Goal: Information Seeking & Learning: Check status

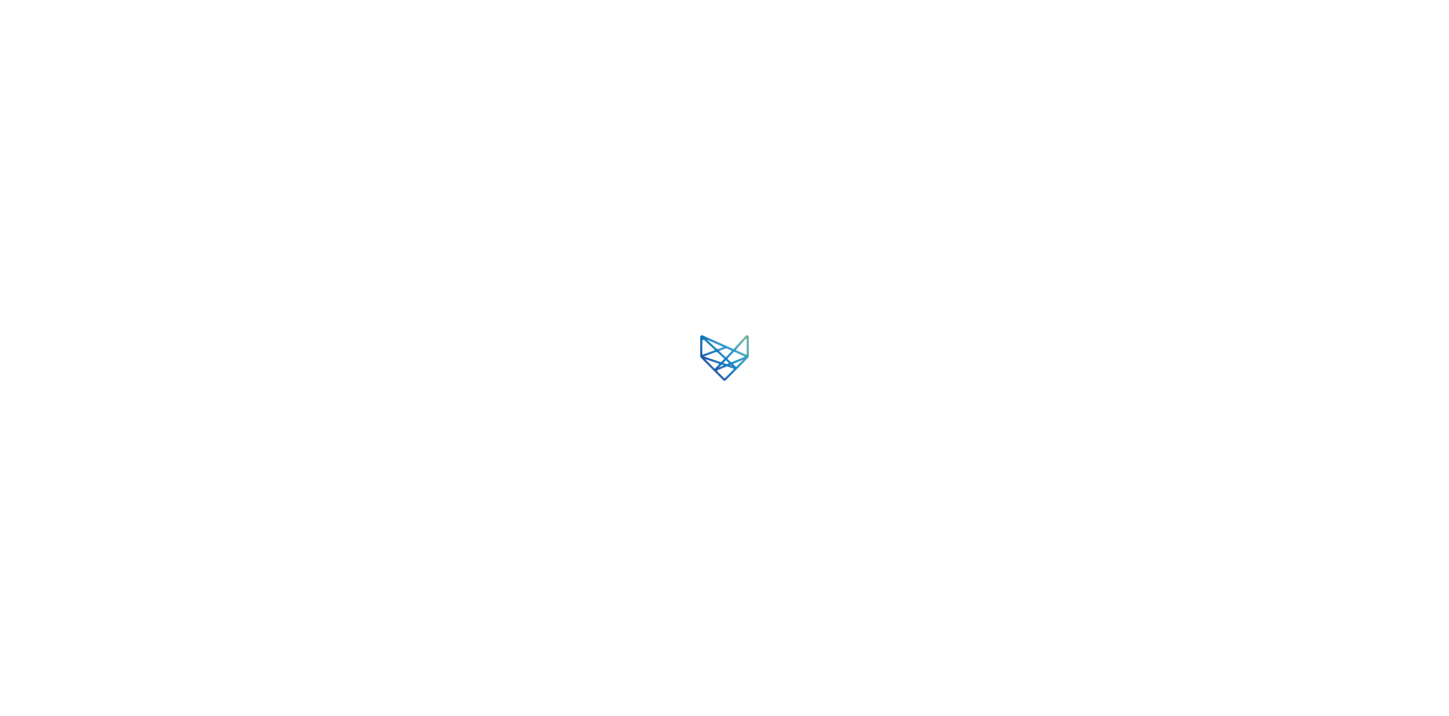
click at [870, 338] on div at bounding box center [724, 358] width 1449 height 716
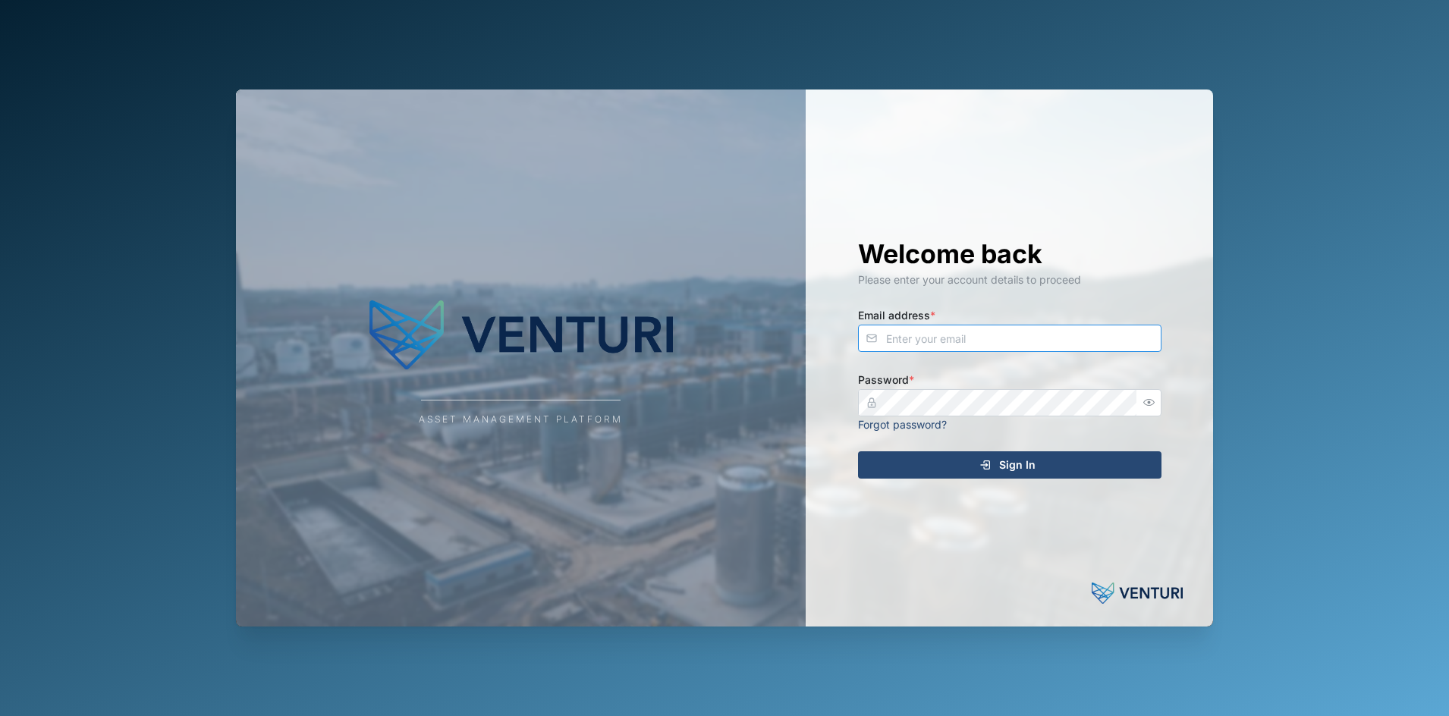
type input "julius.pamplona@venturi.io"
click at [789, 102] on div "Asset Management Platform" at bounding box center [521, 358] width 570 height 537
click at [945, 463] on div "Sign In" at bounding box center [1007, 465] width 279 height 26
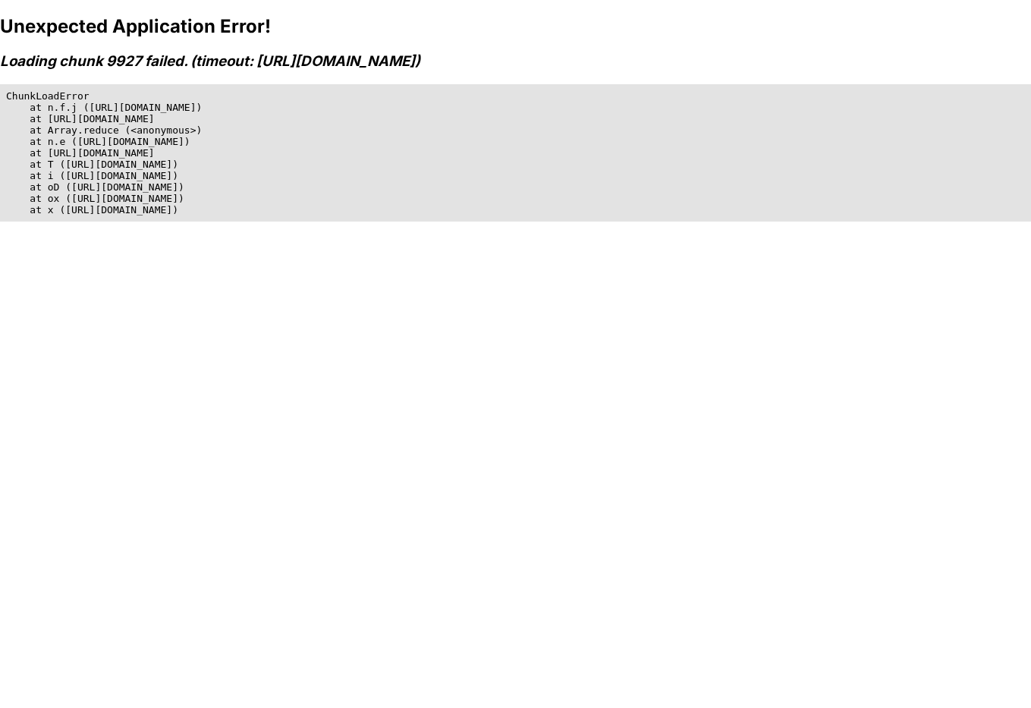
click at [750, 308] on div "Unexpected Application Error! Loading chunk 9927 failed. (timeout: [URL][DOMAIN…" at bounding box center [515, 369] width 1031 height 708
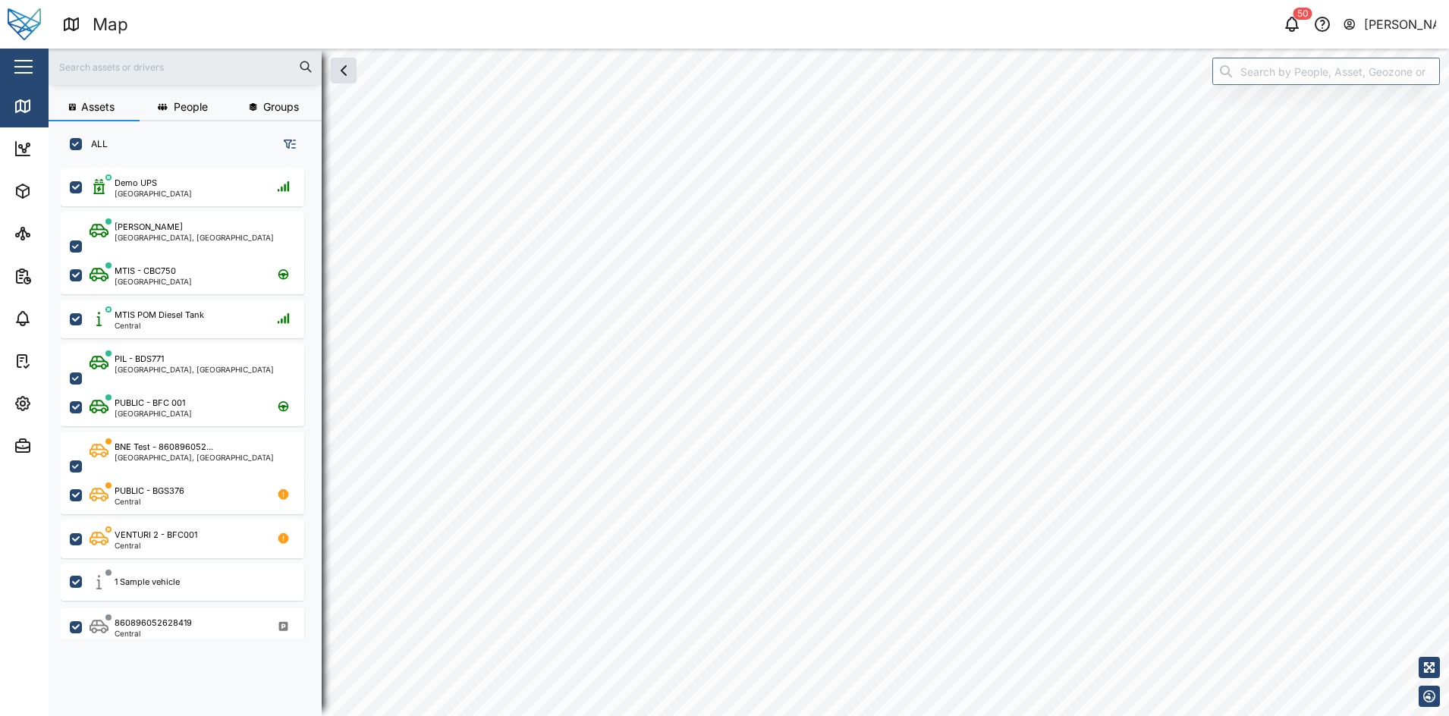
checkbox input "true"
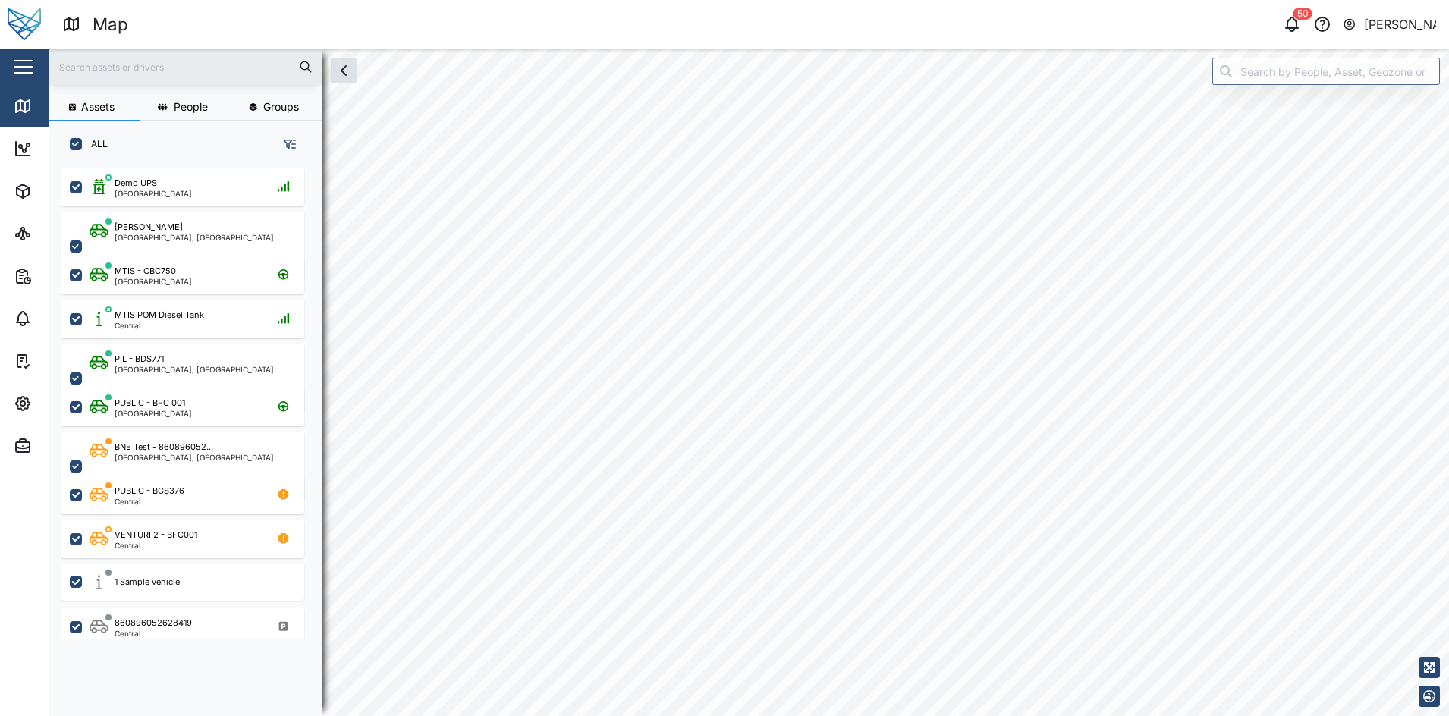
checkbox input "true"
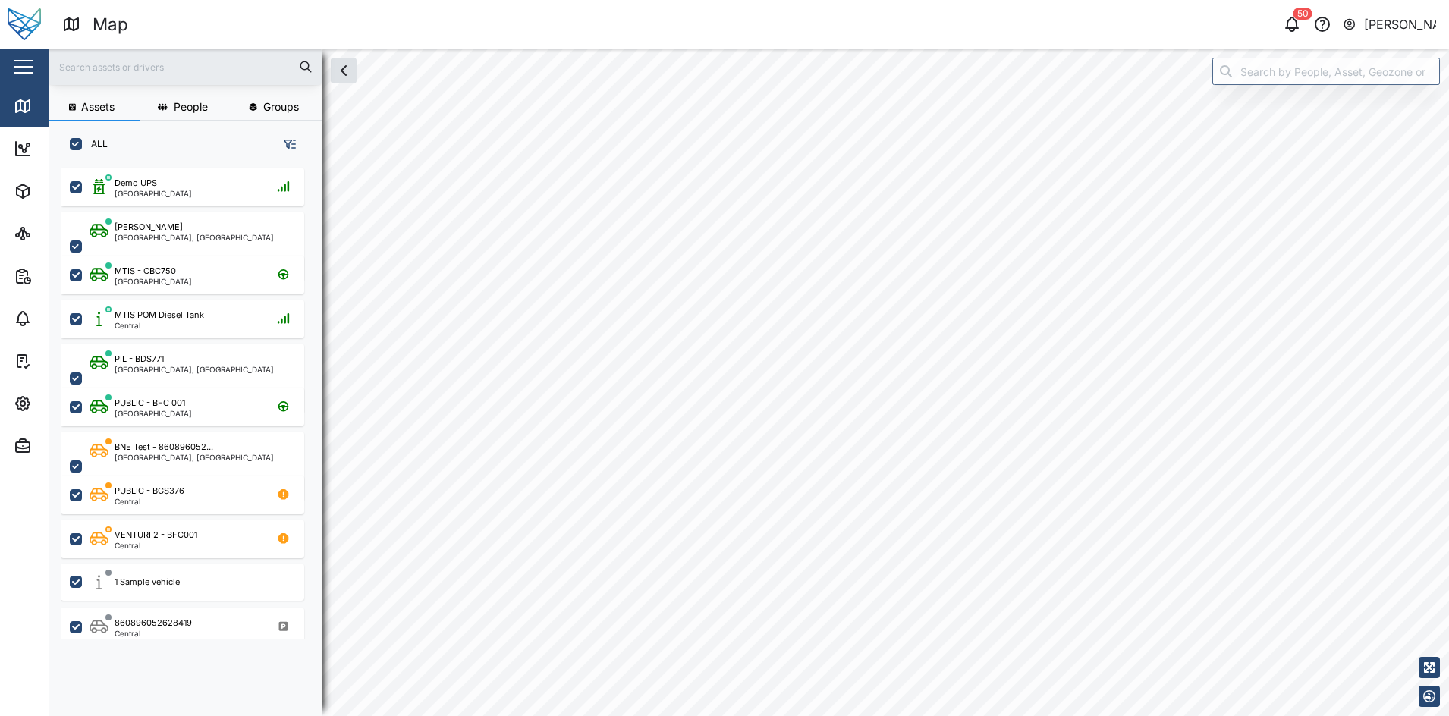
checkbox input "true"
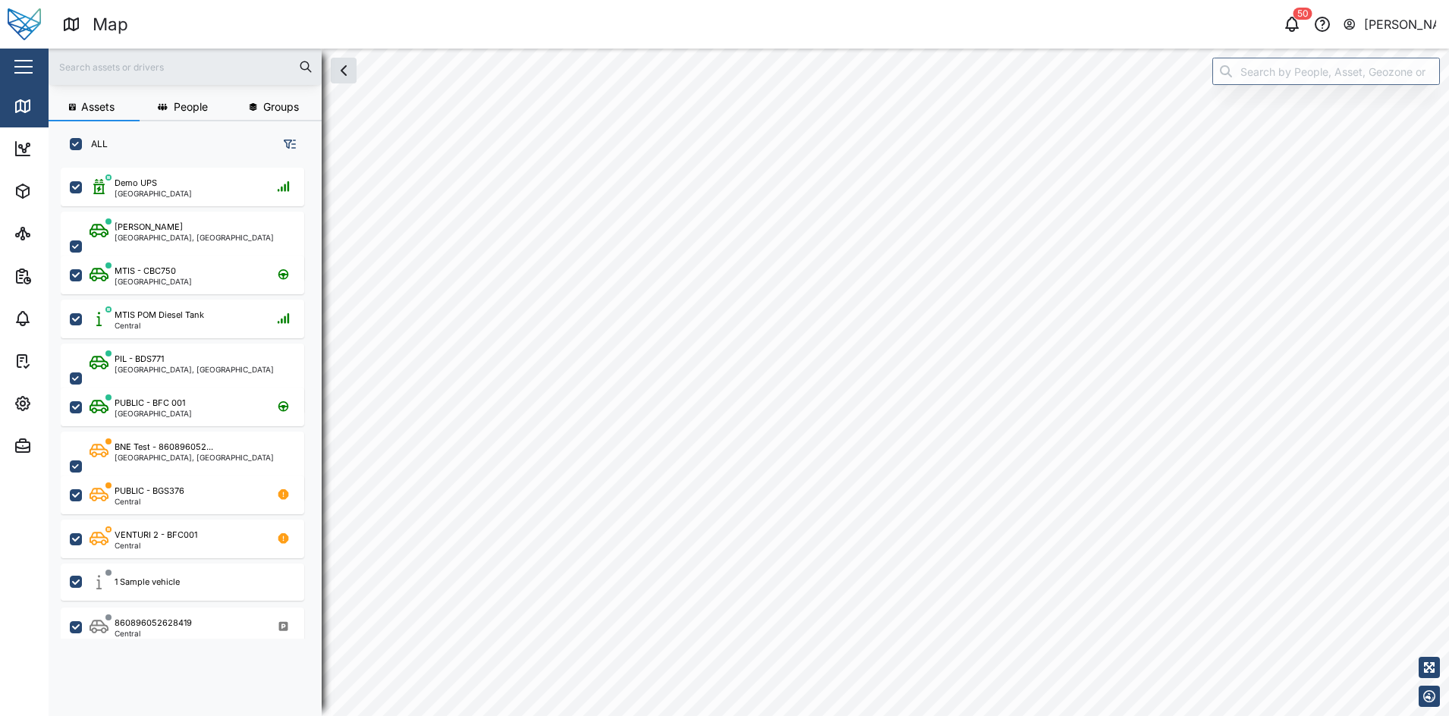
checkbox input "true"
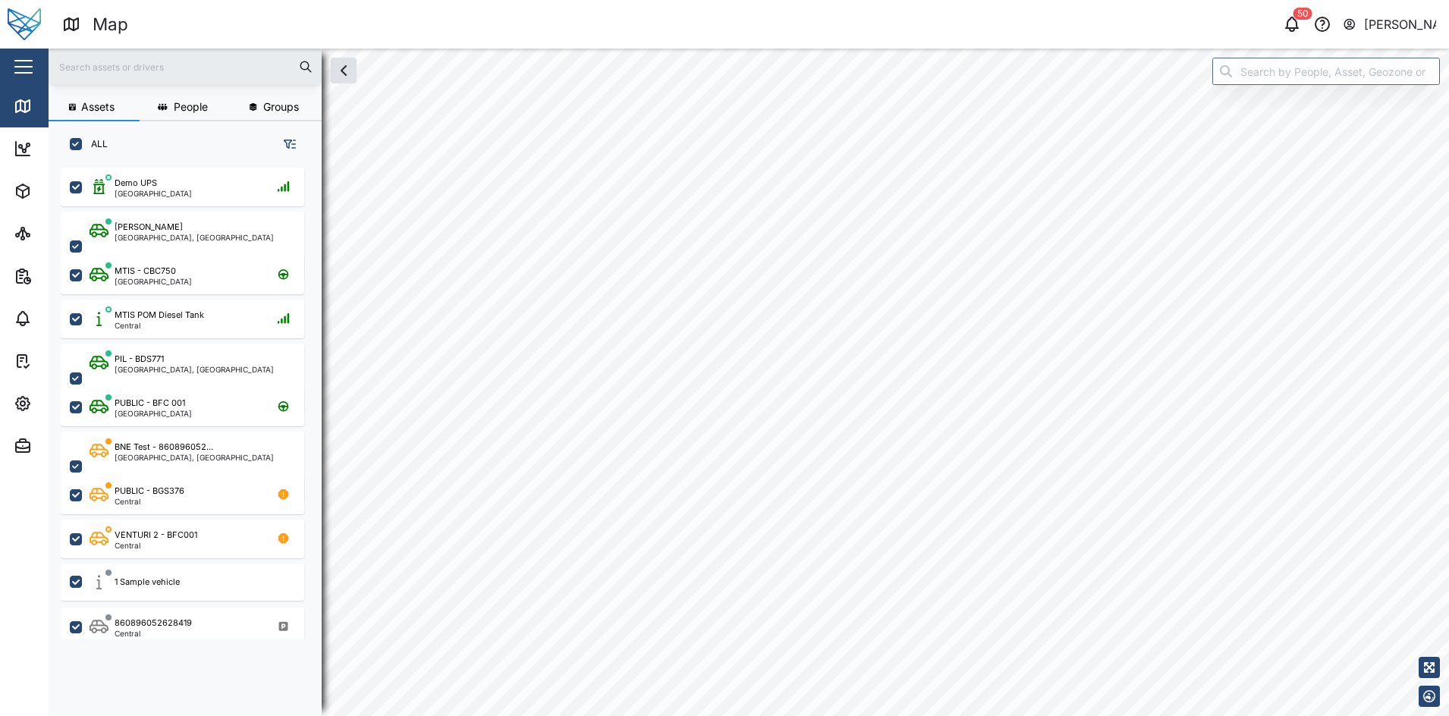
checkbox input "true"
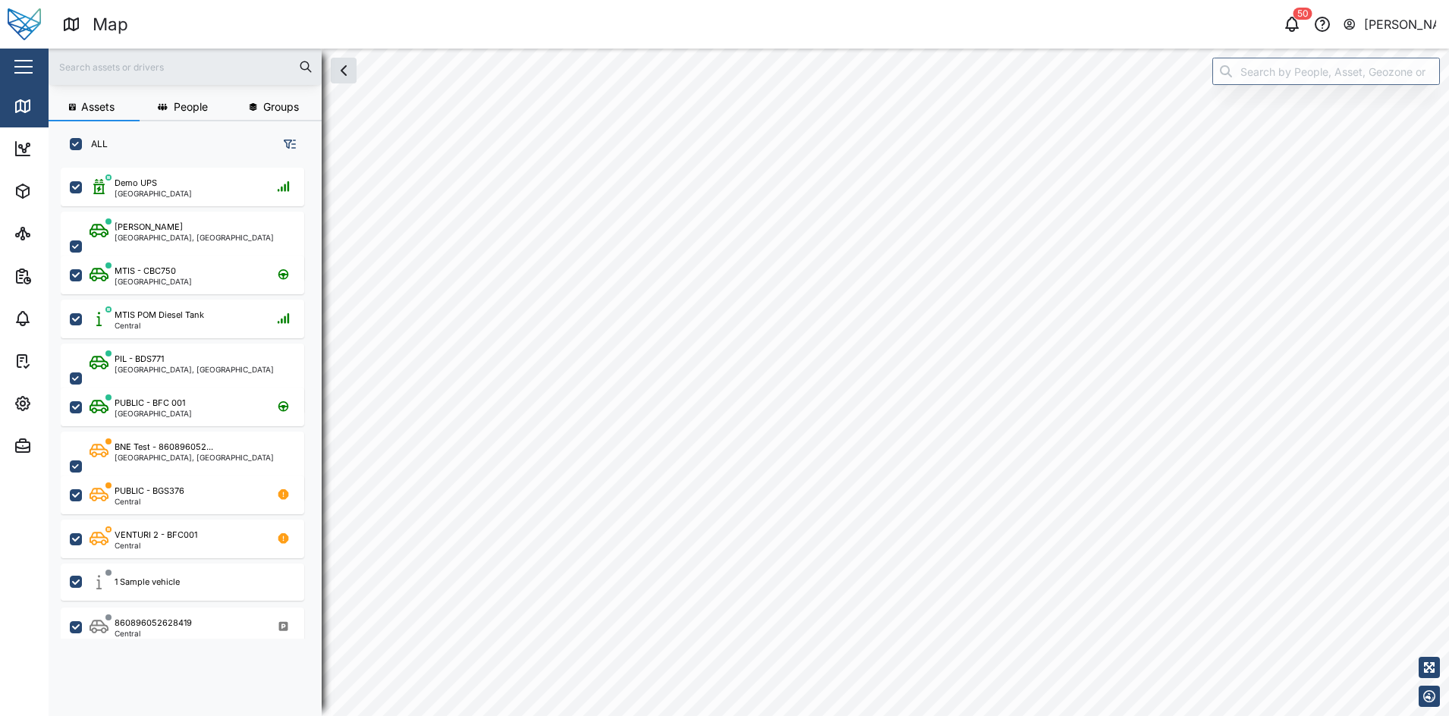
checkbox input "true"
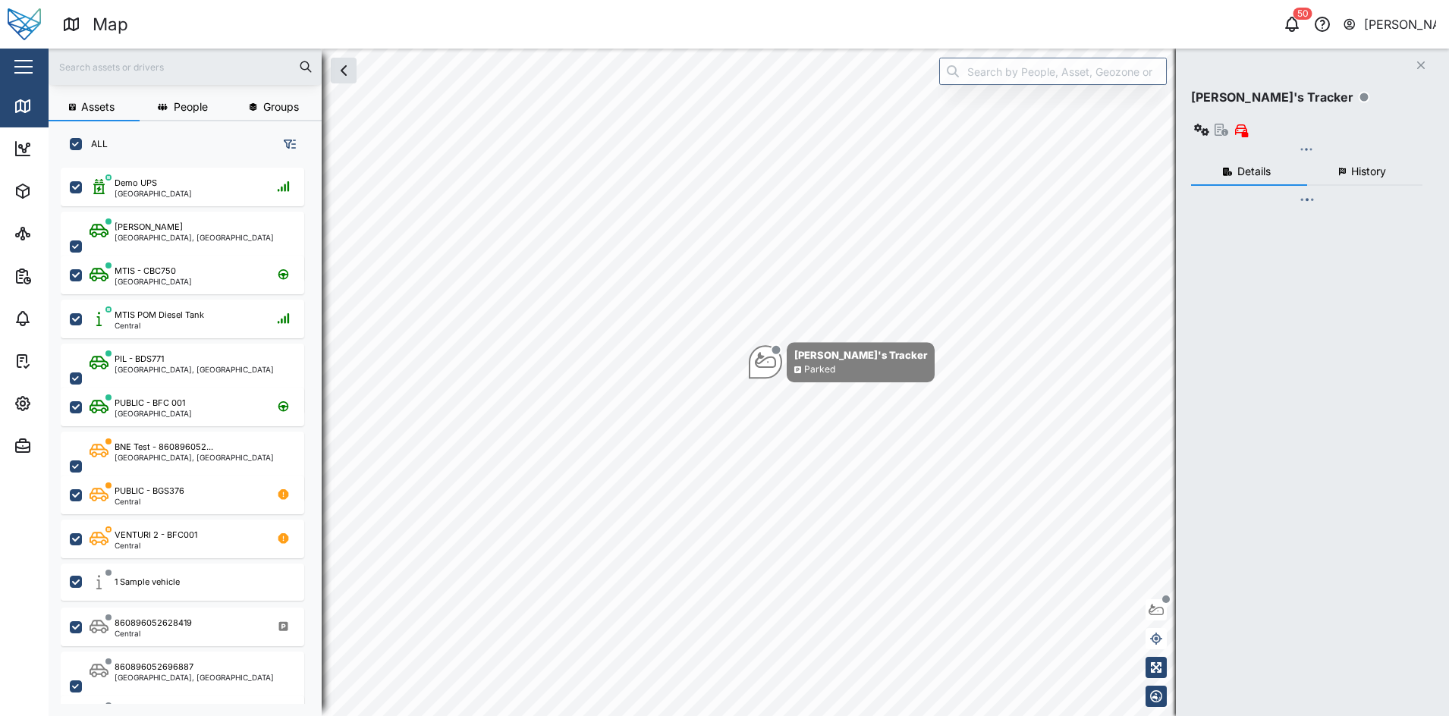
scroll to position [15, 15]
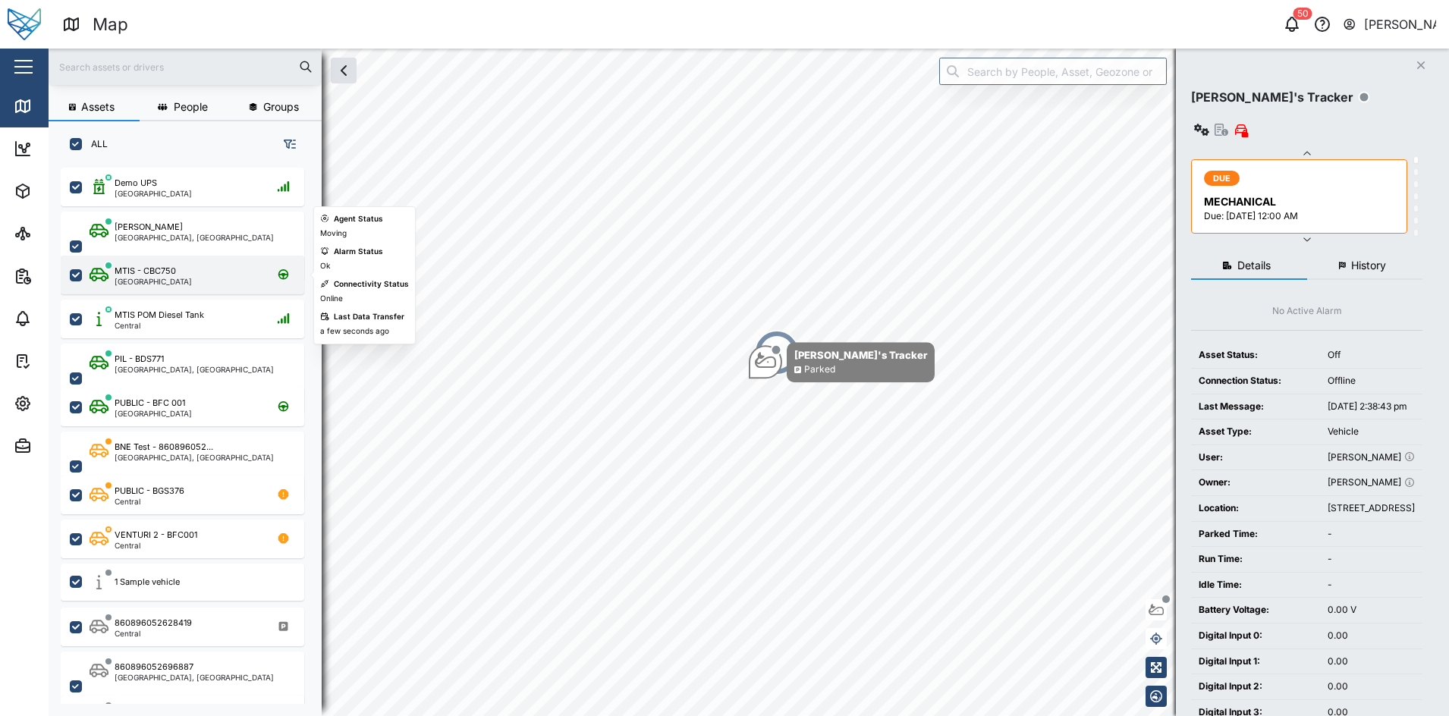
click at [240, 270] on div "MTIS - CBC750 Port Moresby" at bounding box center [193, 275] width 206 height 20
click at [32, 66] on div "button" at bounding box center [23, 67] width 18 height 2
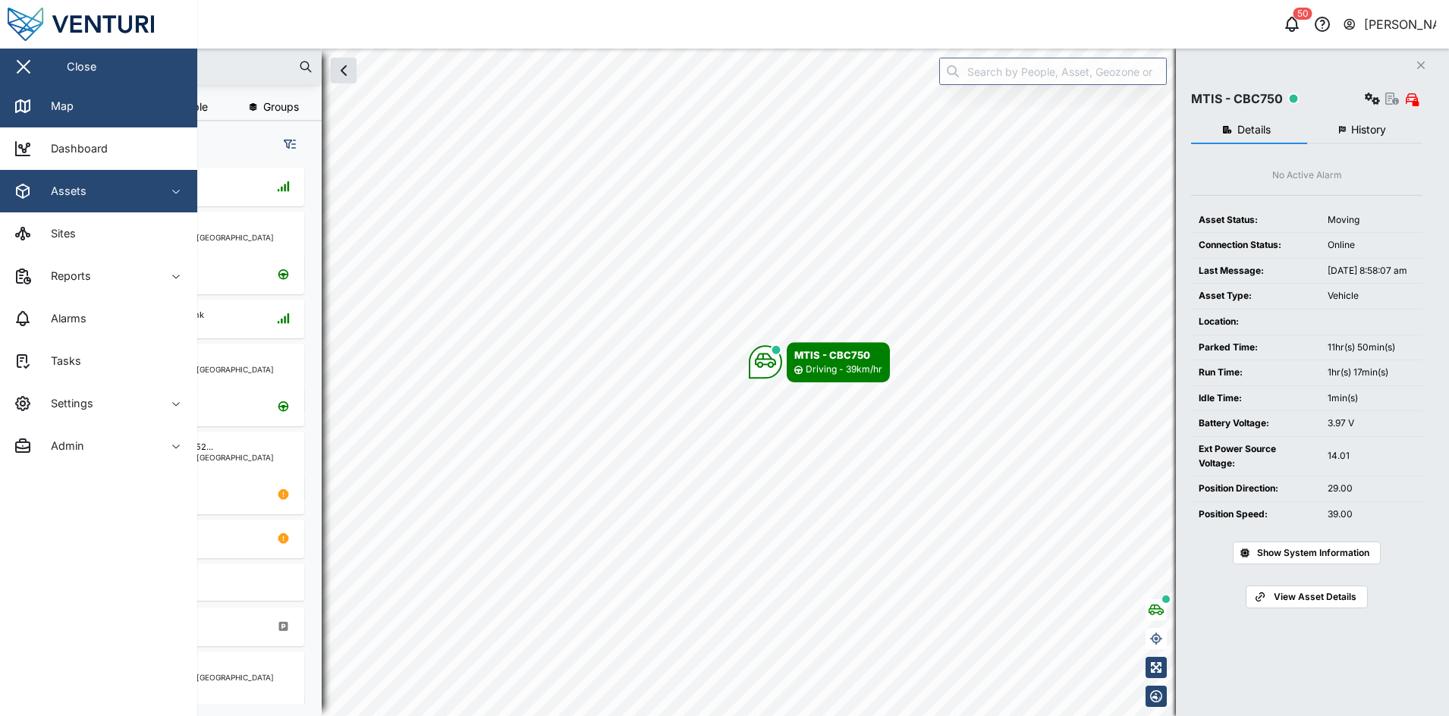
click at [178, 202] on button "Assets" at bounding box center [98, 191] width 197 height 42
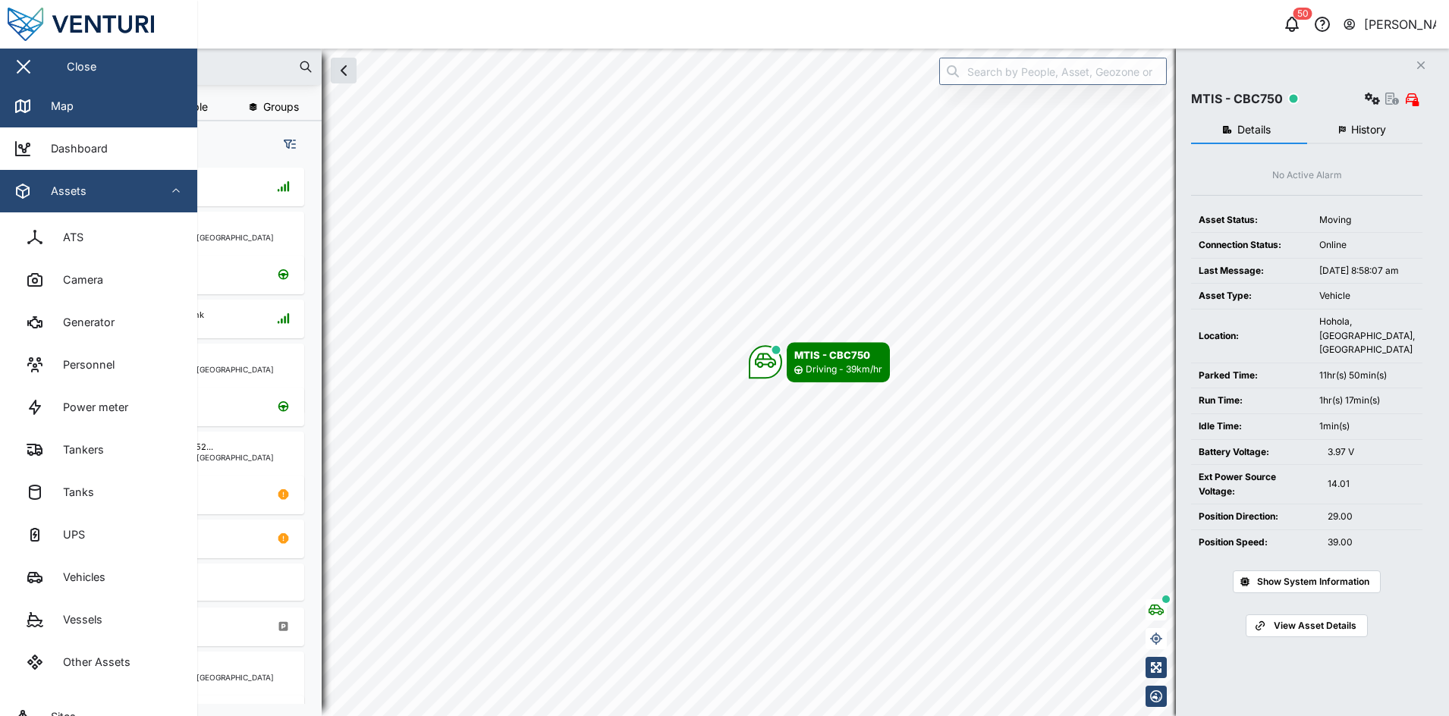
click at [178, 202] on button "Assets" at bounding box center [98, 191] width 197 height 42
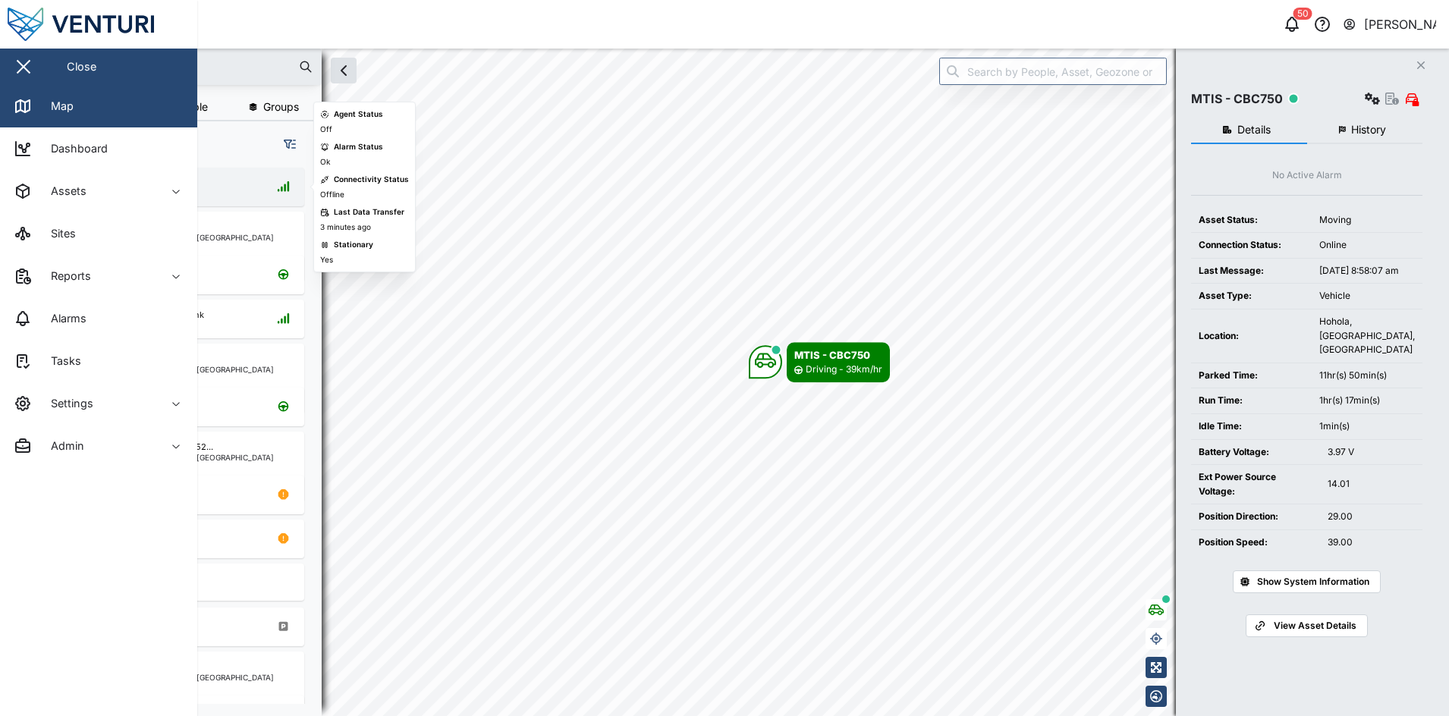
click at [232, 197] on div "Demo UPS Port Moresby" at bounding box center [193, 187] width 206 height 20
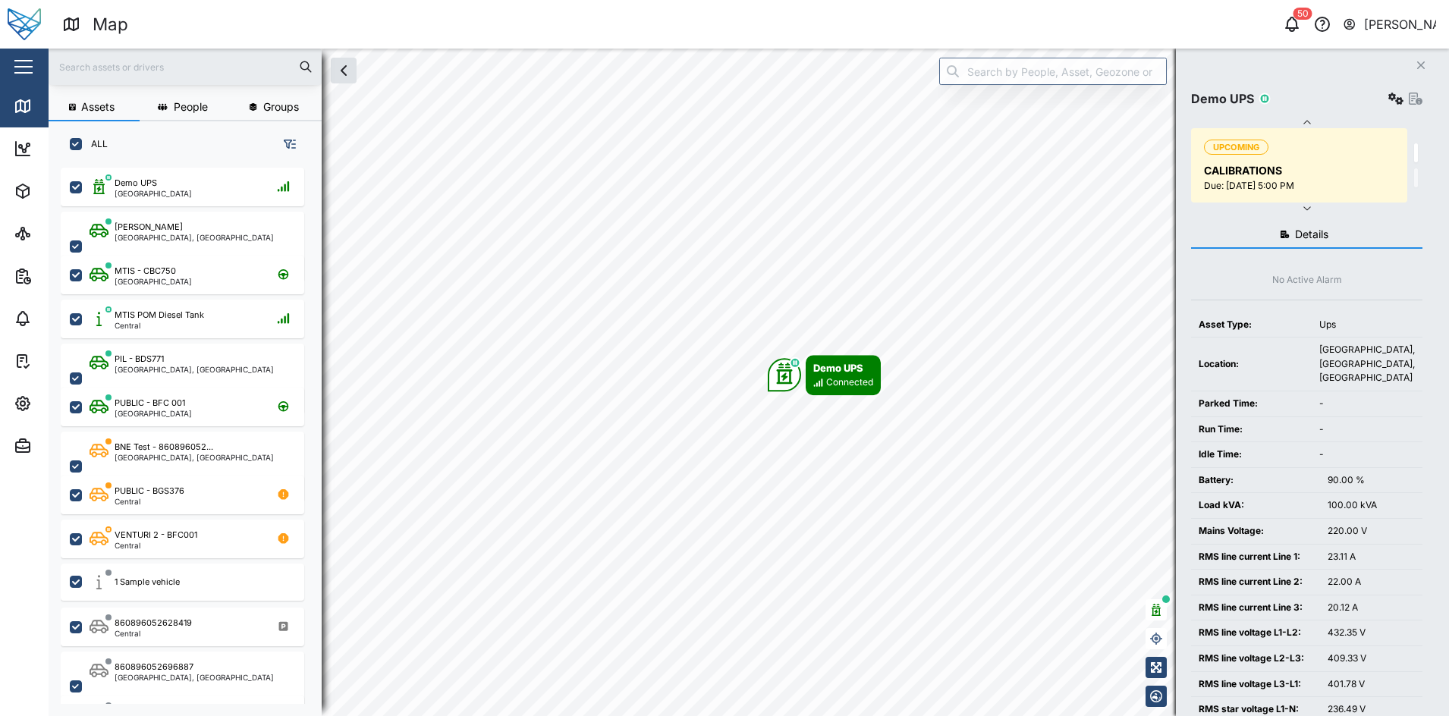
click at [11, 61] on button "button" at bounding box center [24, 67] width 26 height 26
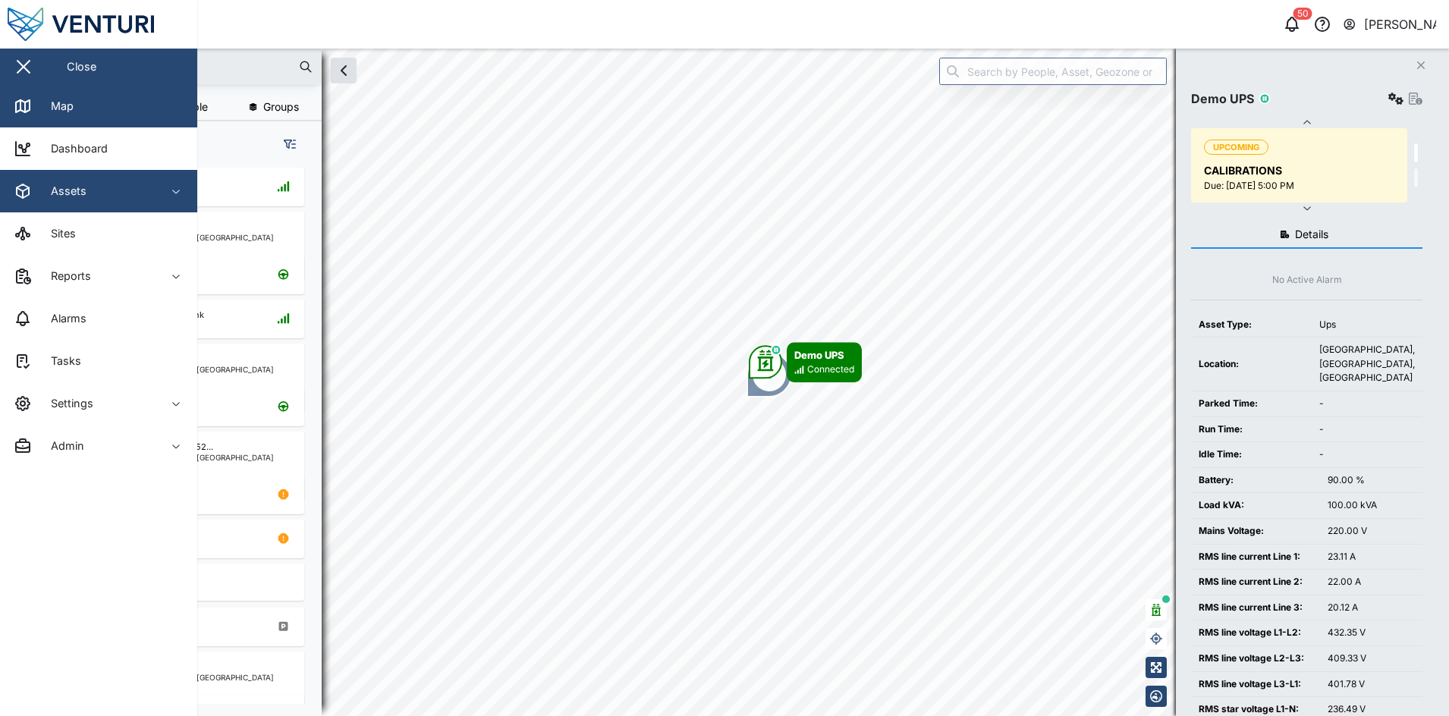
click at [148, 201] on span "Assets" at bounding box center [83, 191] width 138 height 42
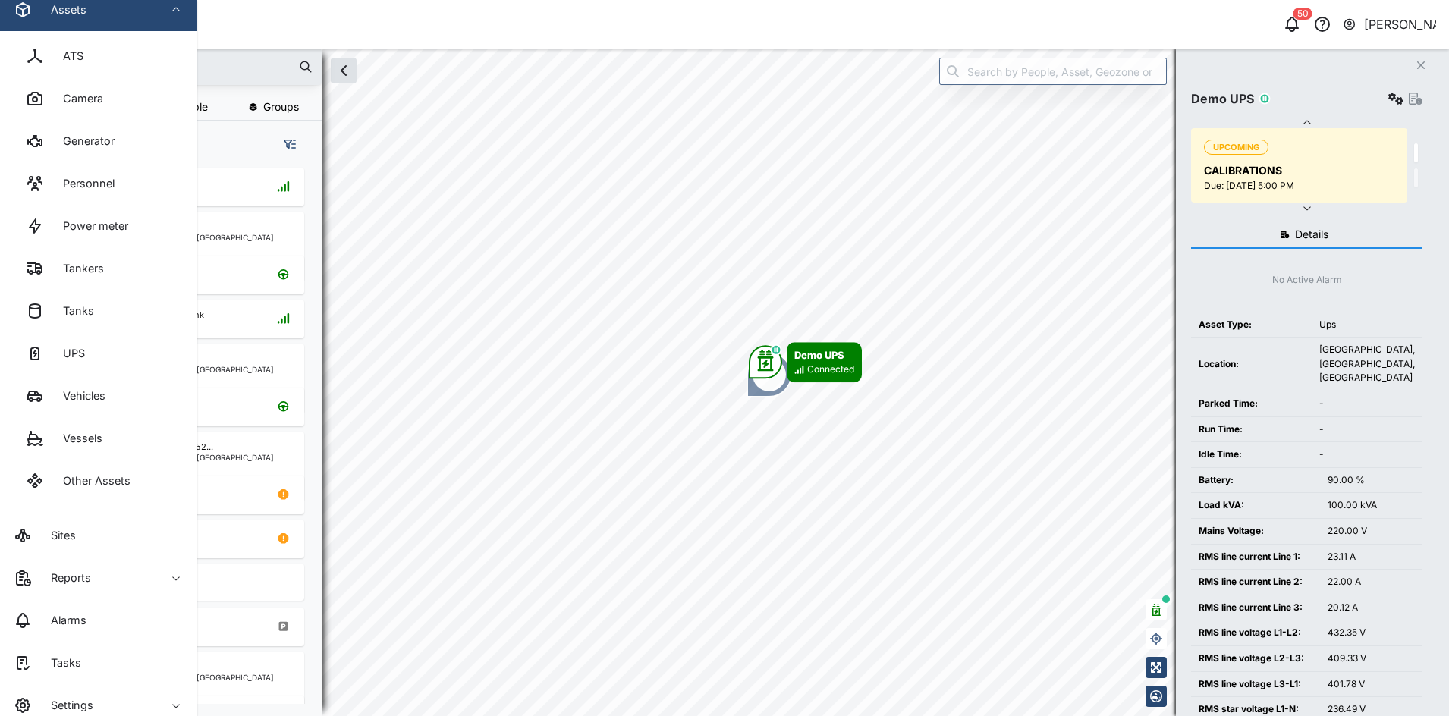
scroll to position [197, 0]
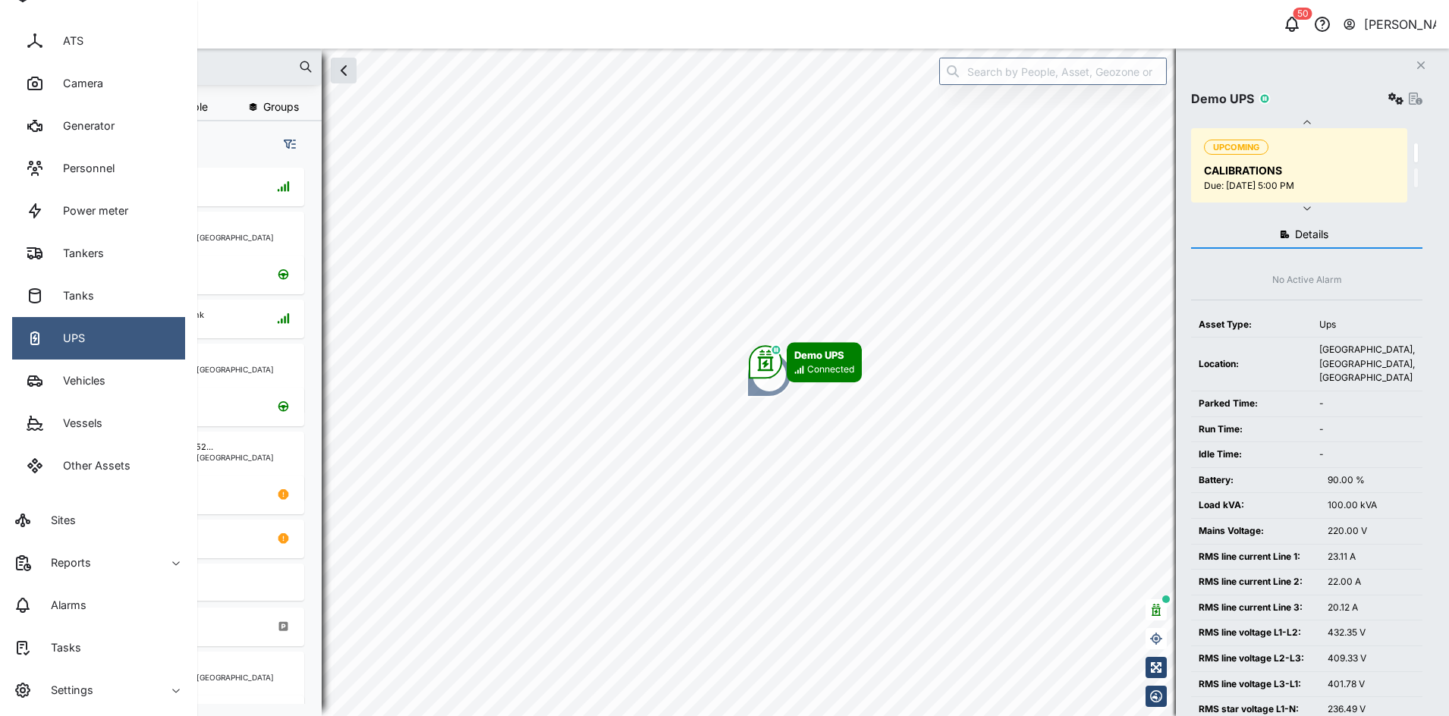
click at [141, 338] on link "UPS" at bounding box center [98, 338] width 173 height 42
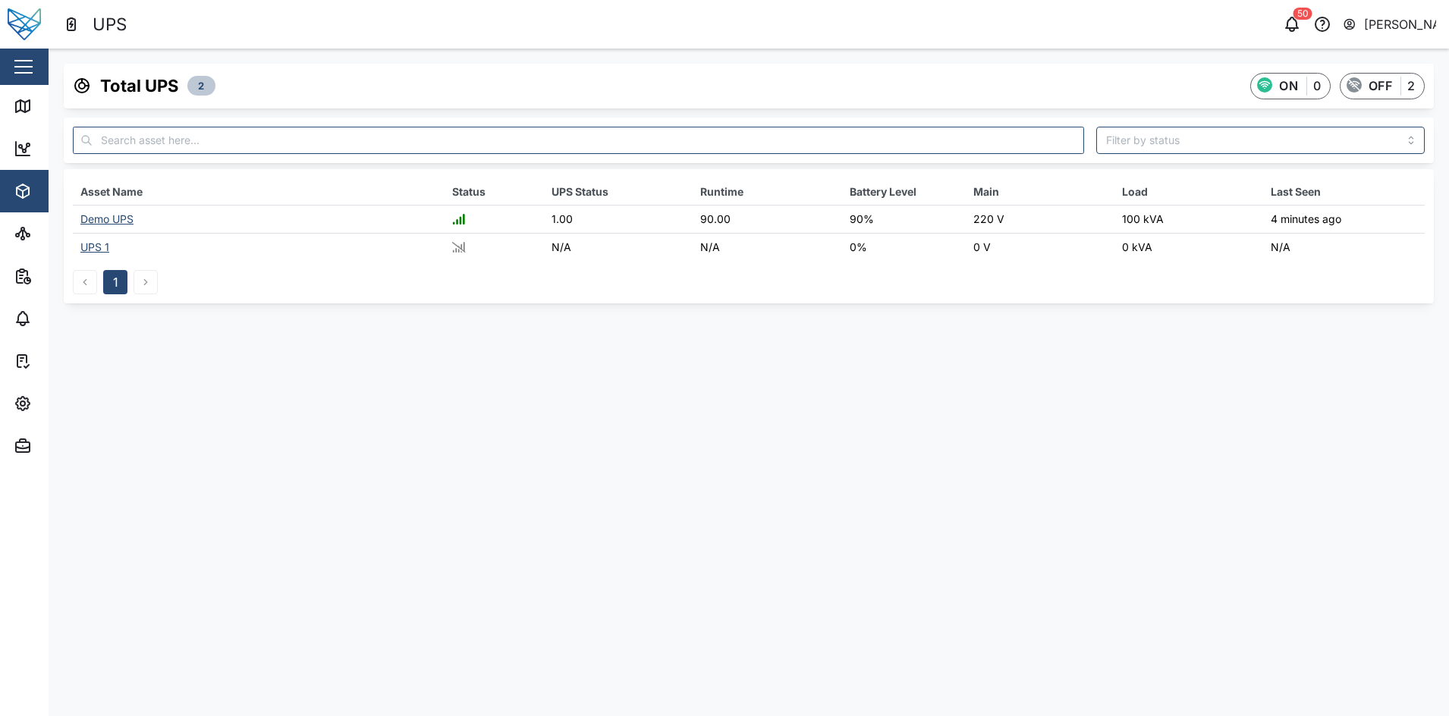
click at [127, 219] on div "Demo UPS" at bounding box center [106, 218] width 53 height 13
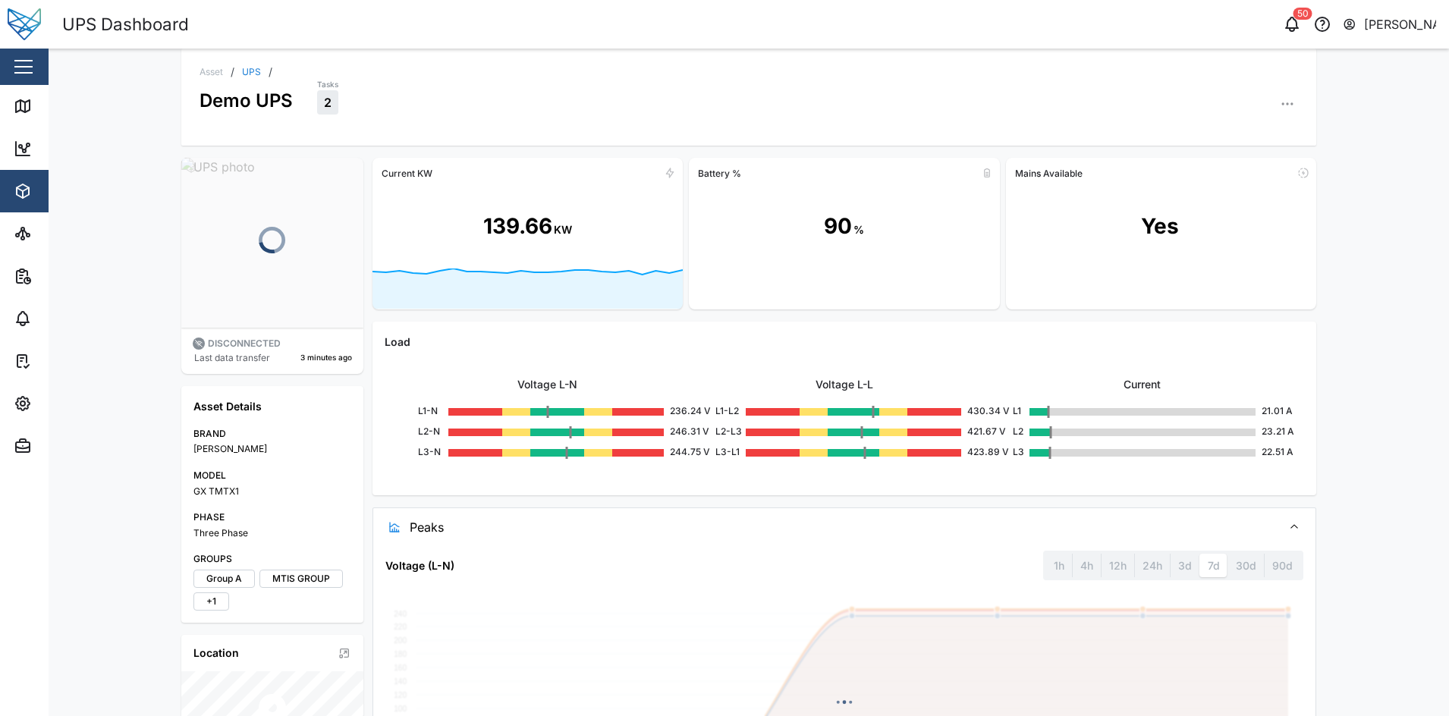
click at [29, 64] on button "button" at bounding box center [24, 67] width 26 height 26
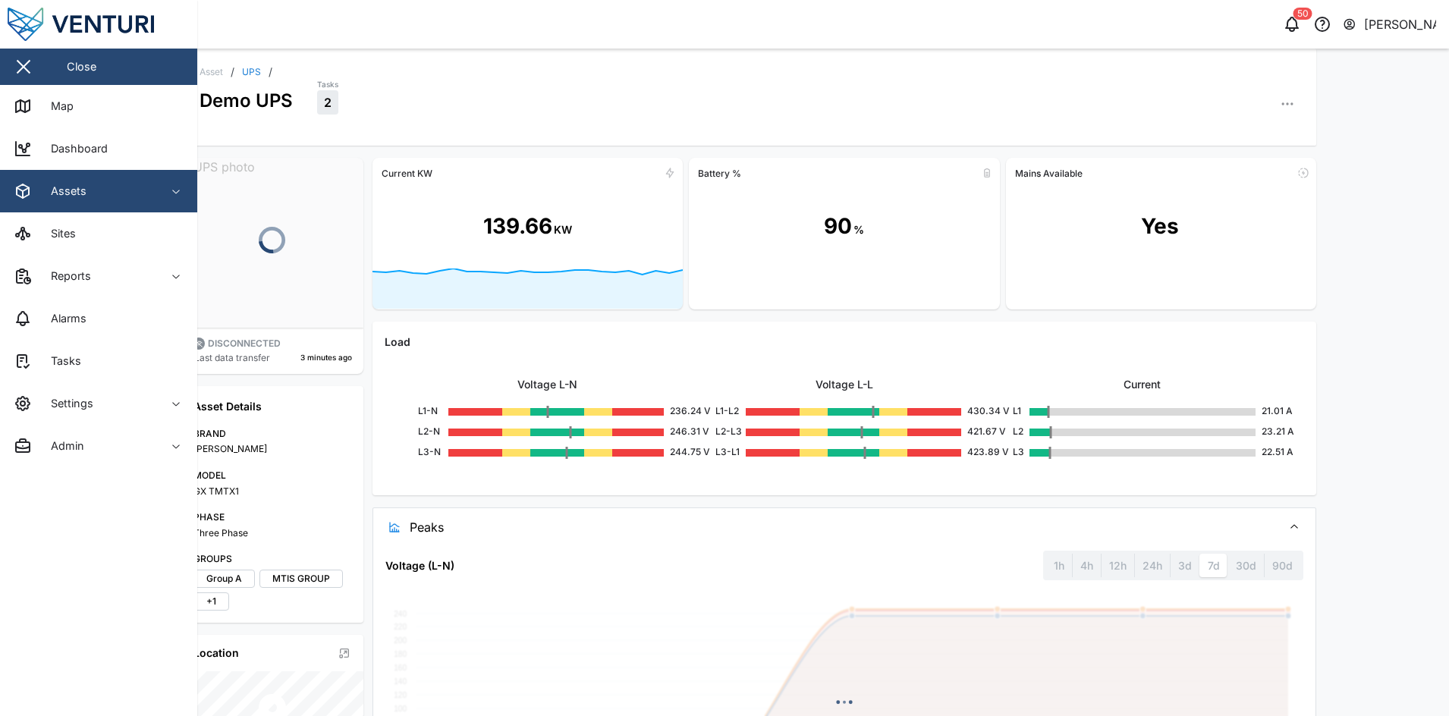
click at [86, 196] on div "Assets" at bounding box center [83, 191] width 138 height 18
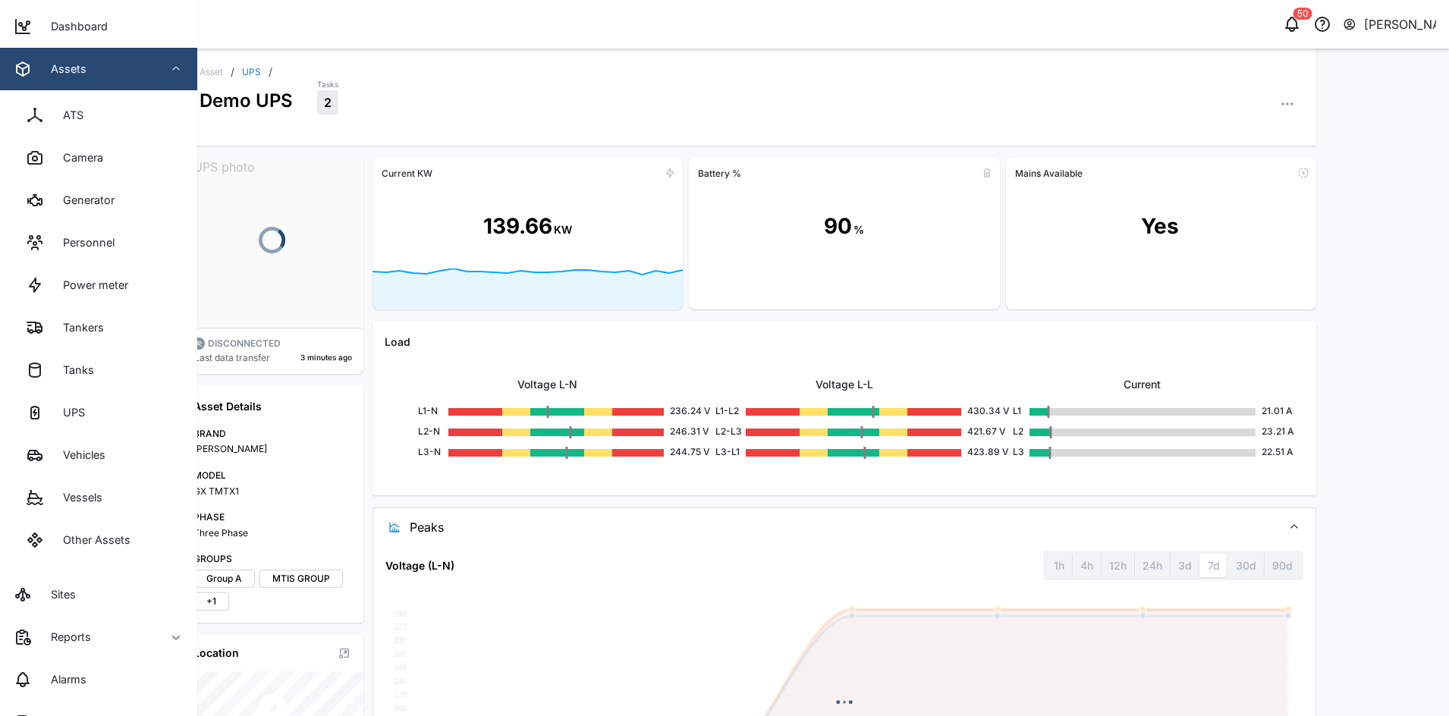
scroll to position [125, 0]
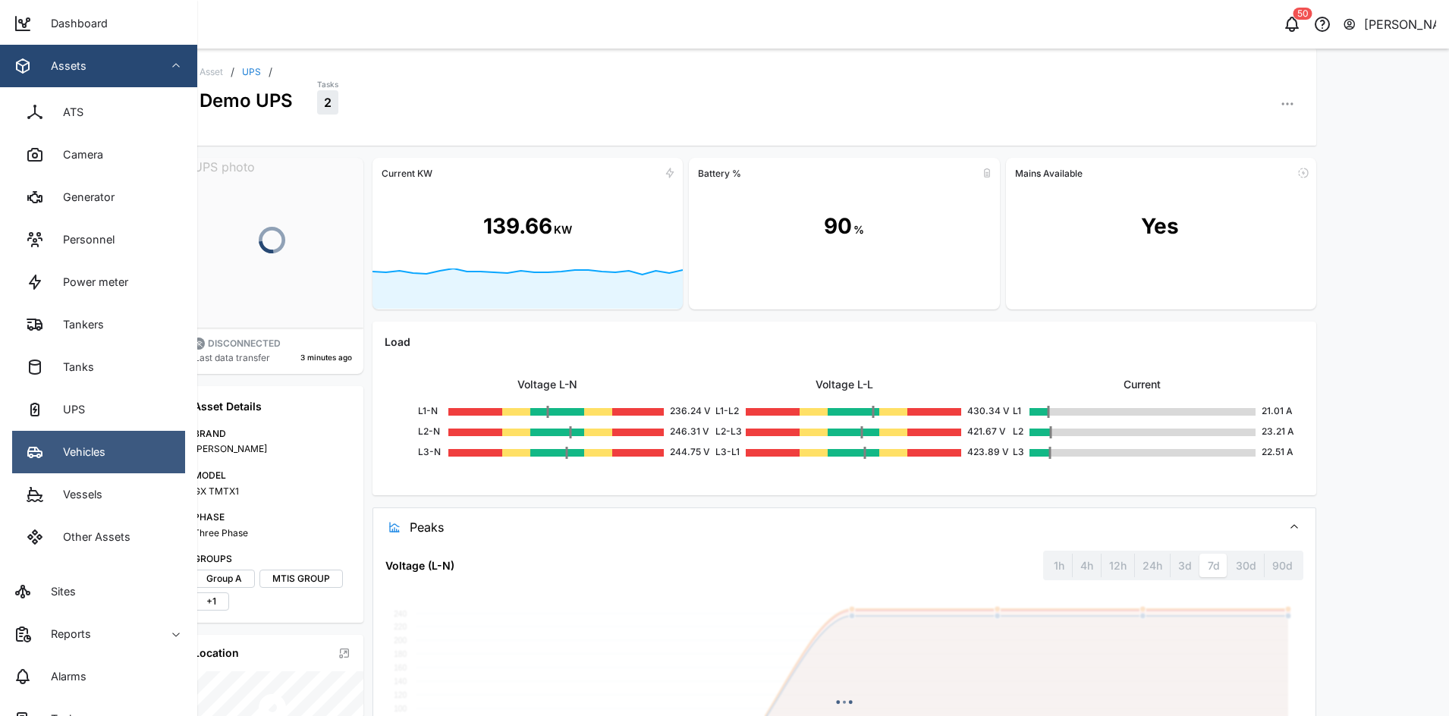
click at [96, 462] on link "Vehicles" at bounding box center [98, 452] width 173 height 42
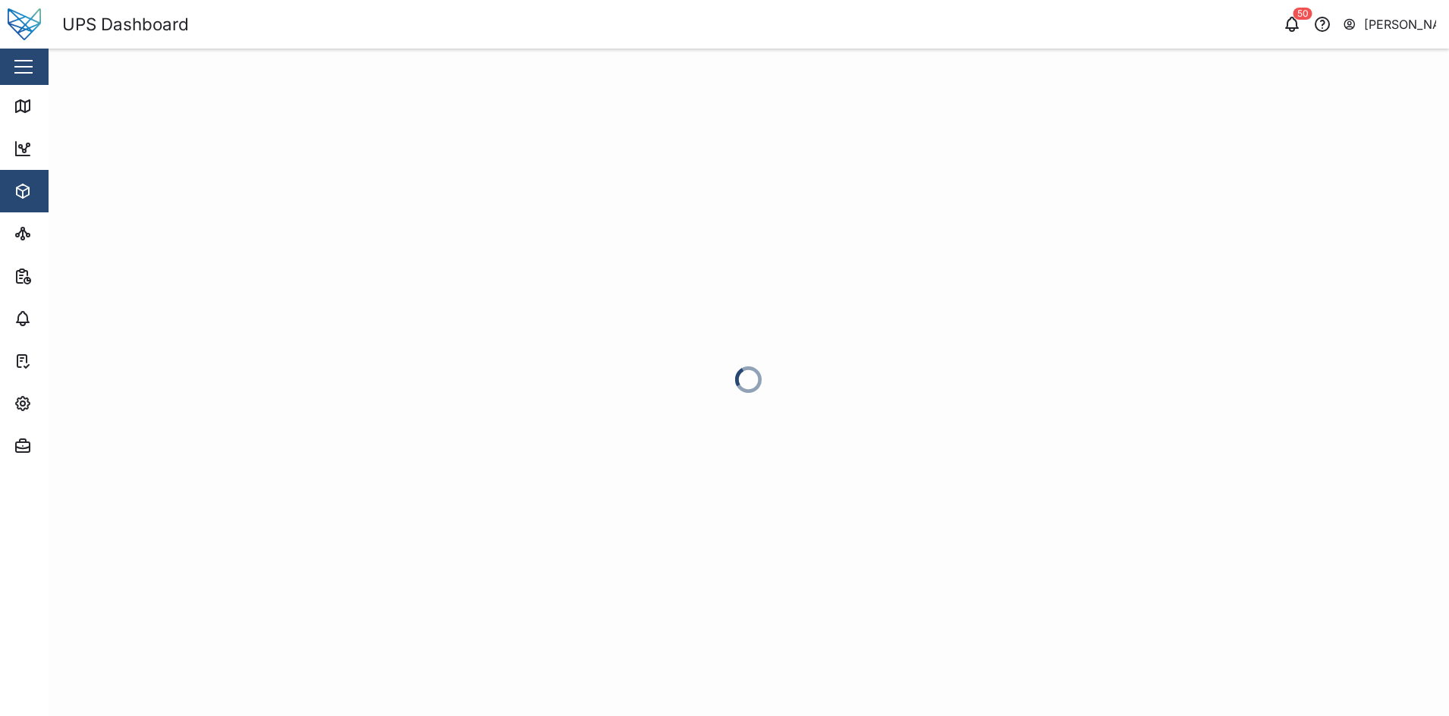
click at [30, 78] on button "button" at bounding box center [24, 67] width 26 height 26
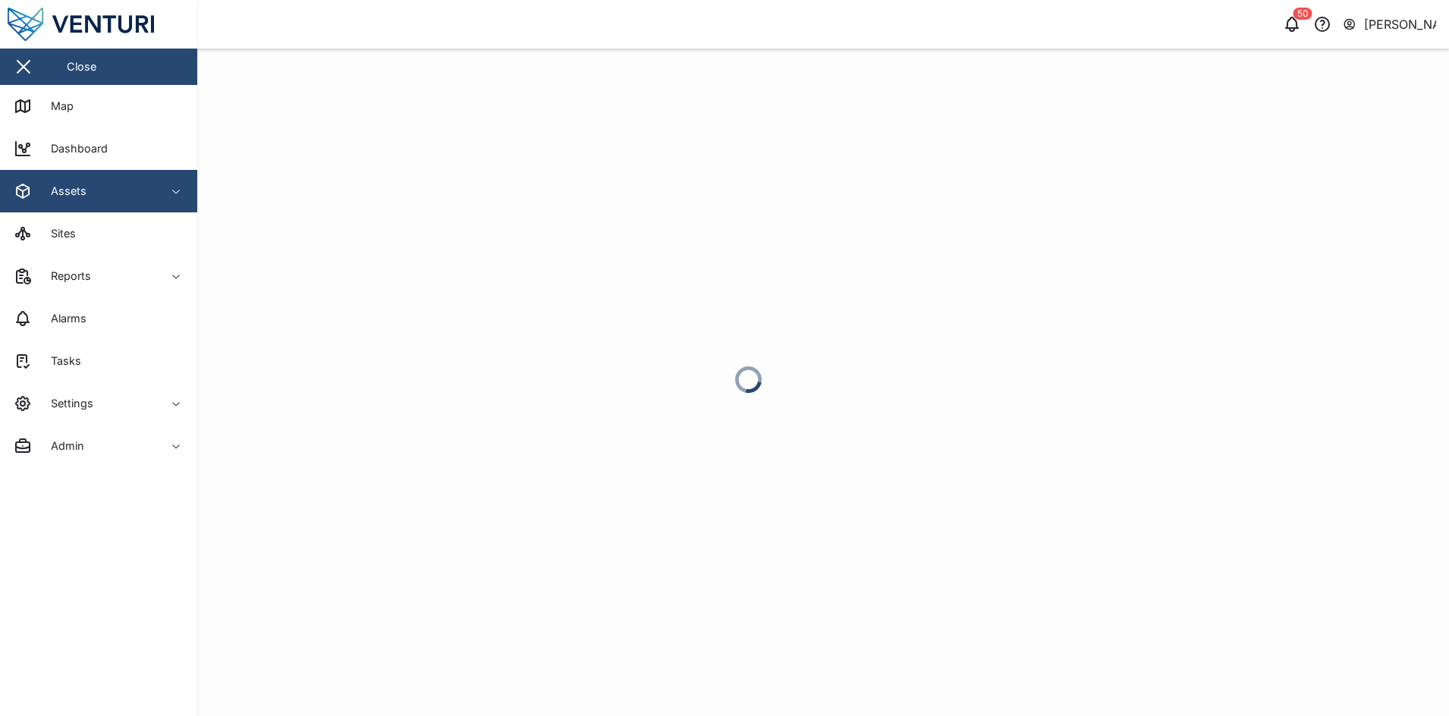
click at [102, 205] on span "Assets" at bounding box center [83, 191] width 138 height 42
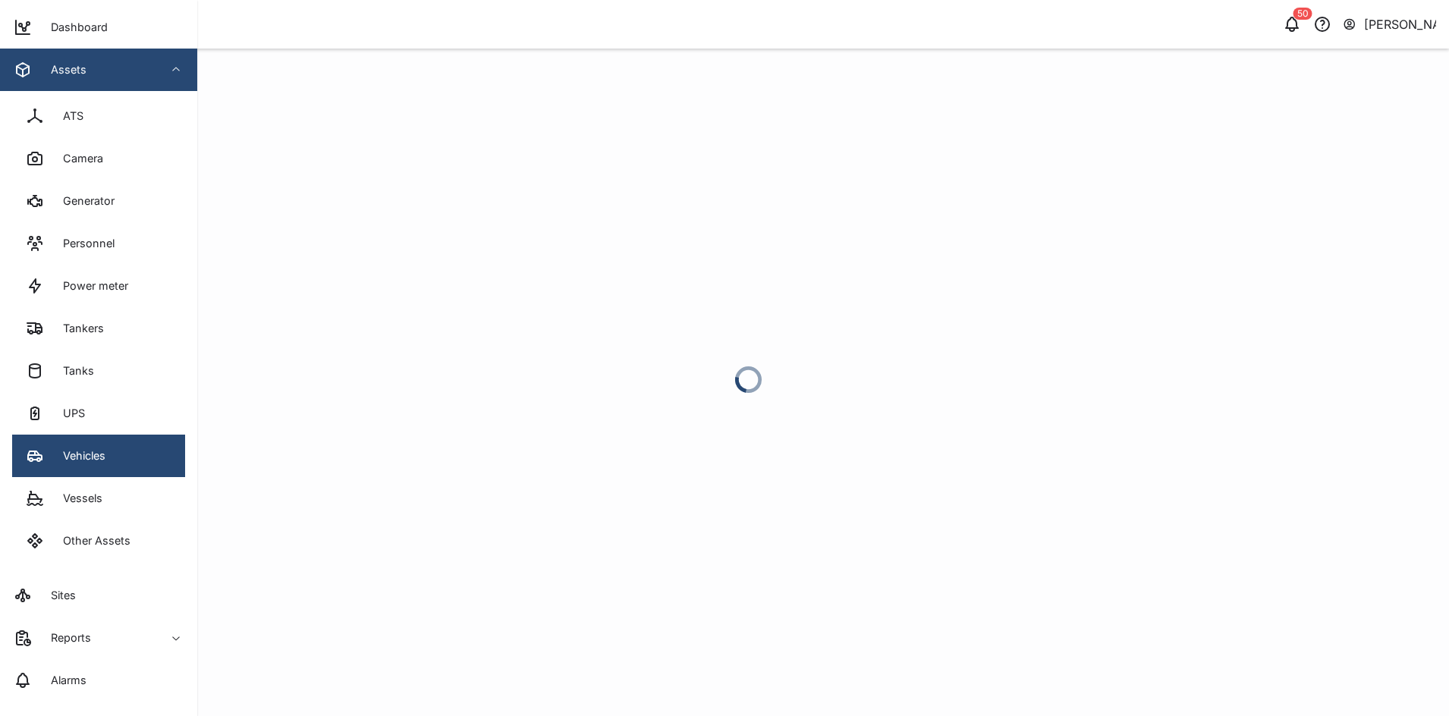
scroll to position [144, 0]
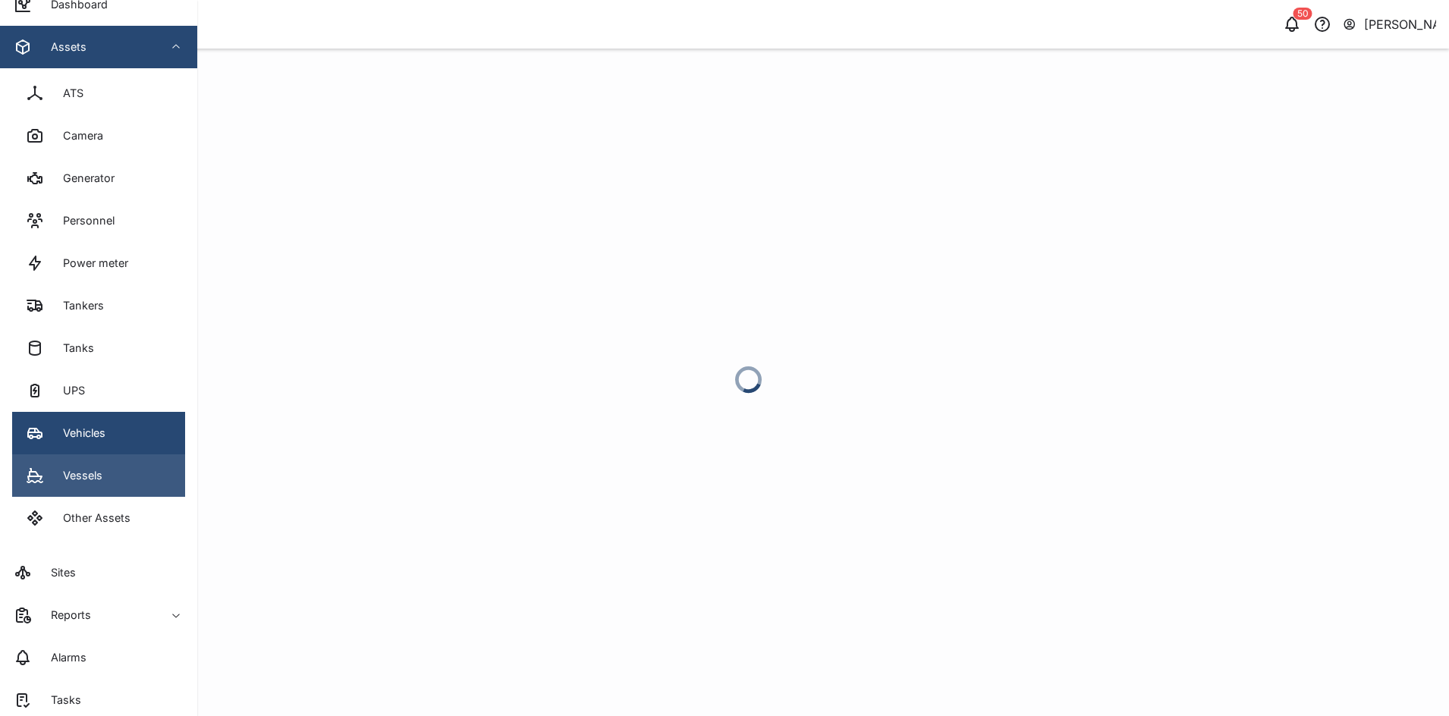
click at [122, 473] on link "Vessels" at bounding box center [98, 476] width 173 height 42
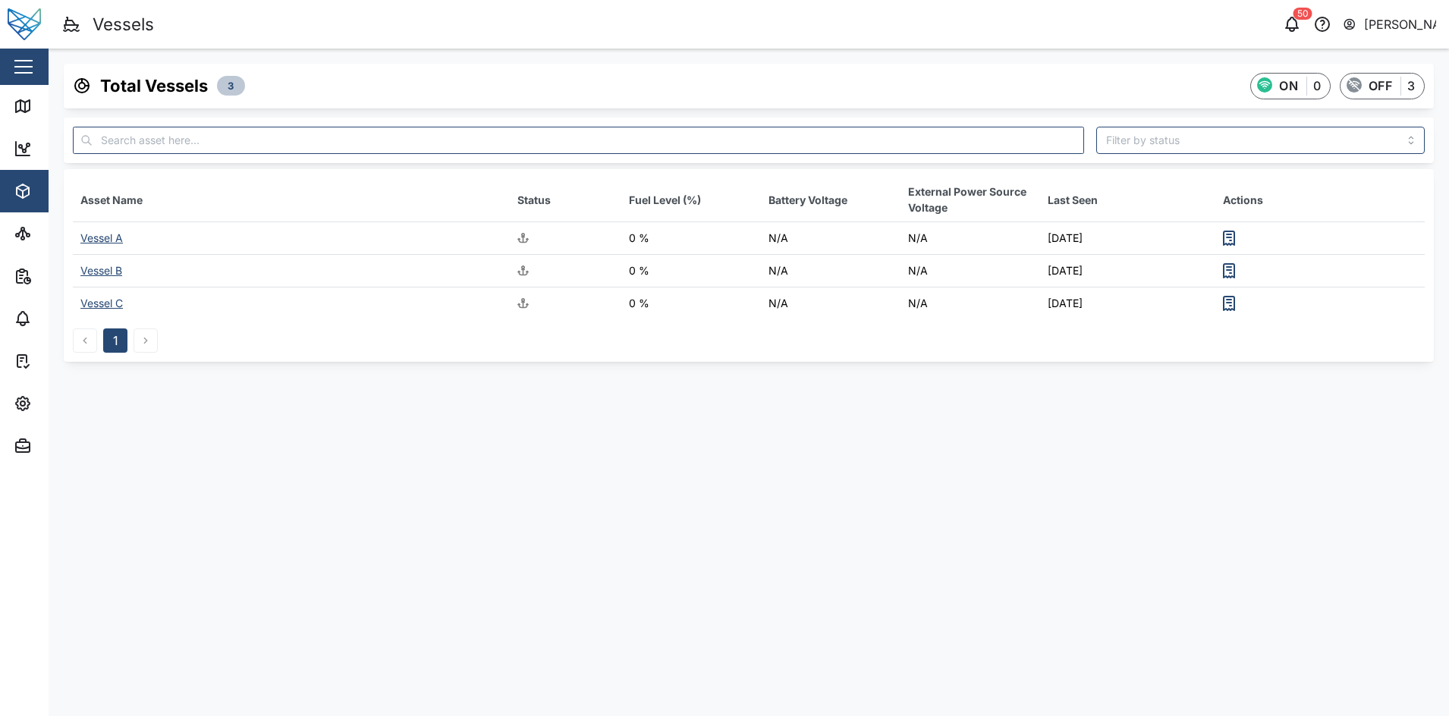
click at [961, 360] on div "Asset Name Status Fuel Level (%) Battery Voltage External Power Source Voltage …" at bounding box center [749, 265] width 1370 height 193
click at [121, 239] on div "Vessel A" at bounding box center [101, 237] width 42 height 13
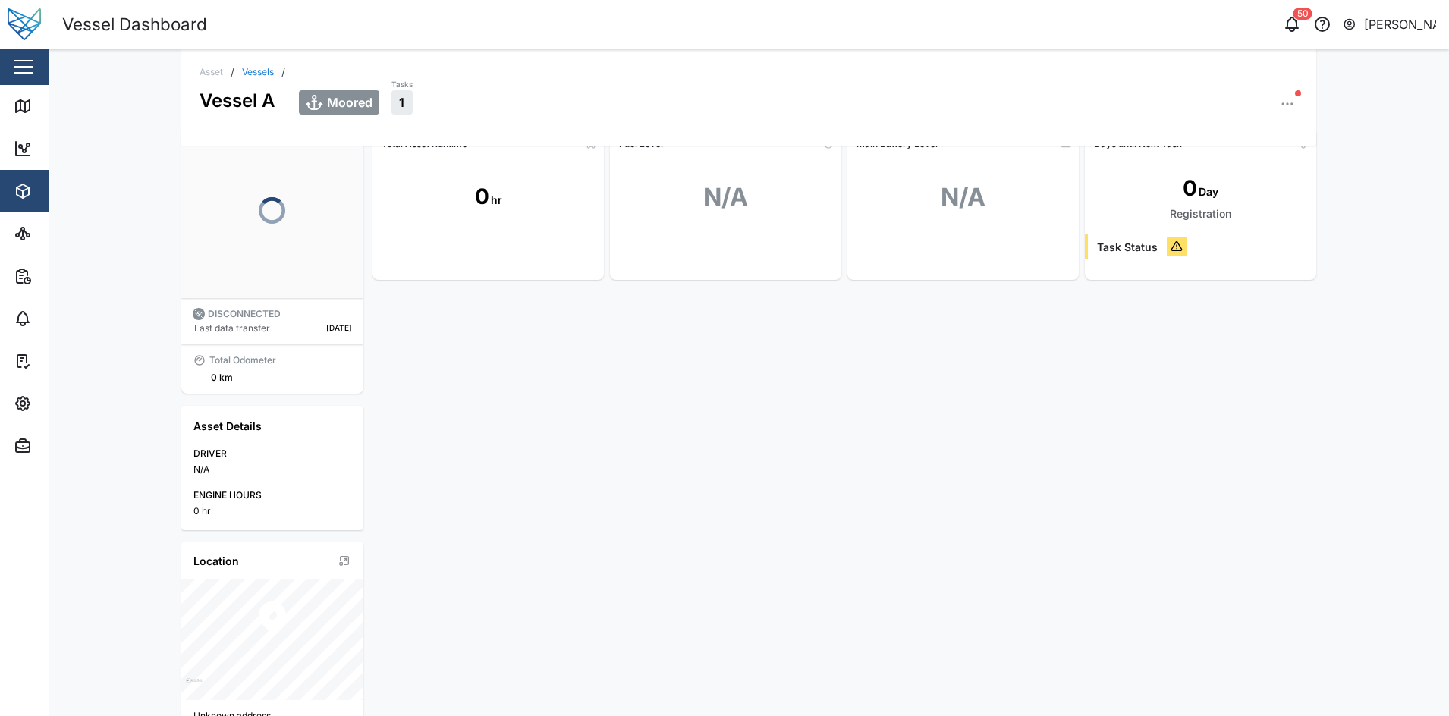
scroll to position [27, 0]
click at [905, 404] on div "Total Asset Runtime 0 hr Fuel Level N/A Main Battery Level N/A Days until Next …" at bounding box center [845, 533] width 944 height 805
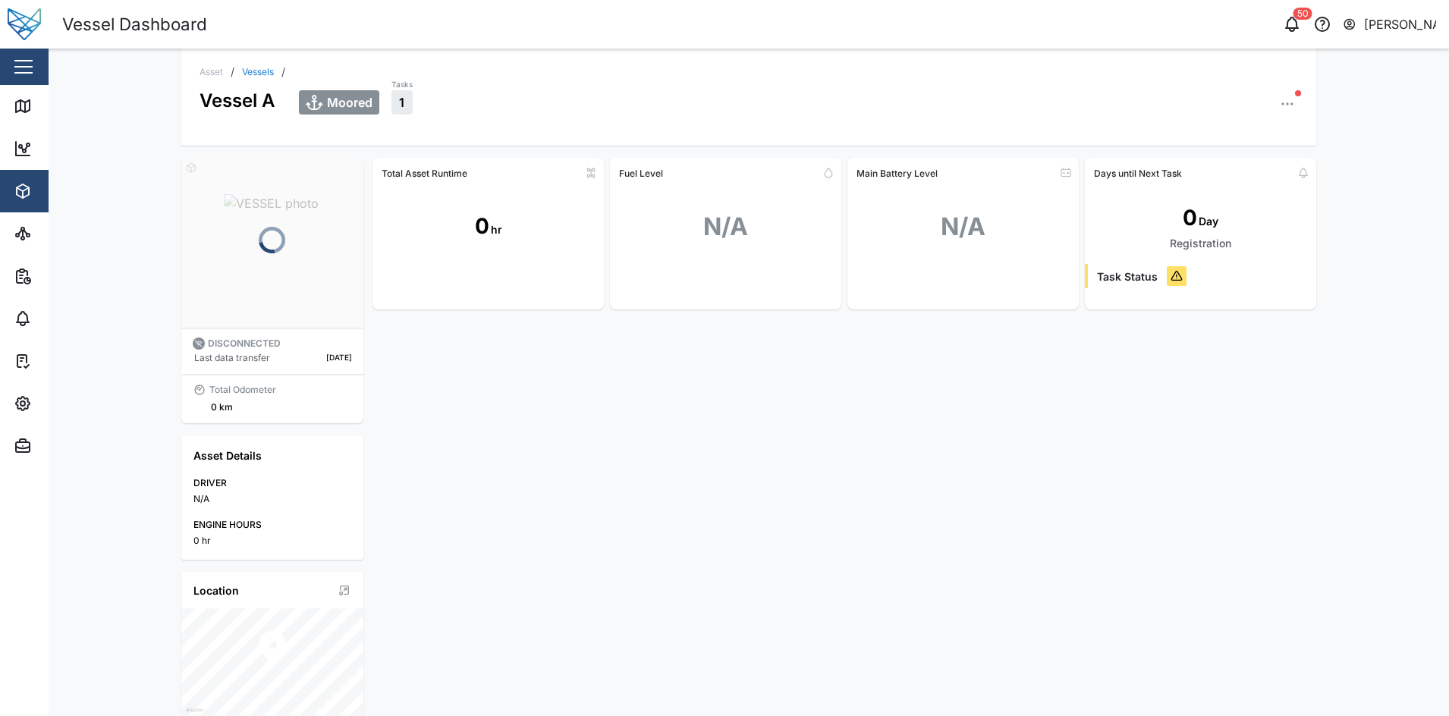
click at [256, 391] on div "Total Odometer" at bounding box center [242, 390] width 67 height 14
click at [410, 455] on div "Total Asset Runtime 0 hr Fuel Level N/A Main Battery Level N/A Days until Next …" at bounding box center [845, 560] width 944 height 805
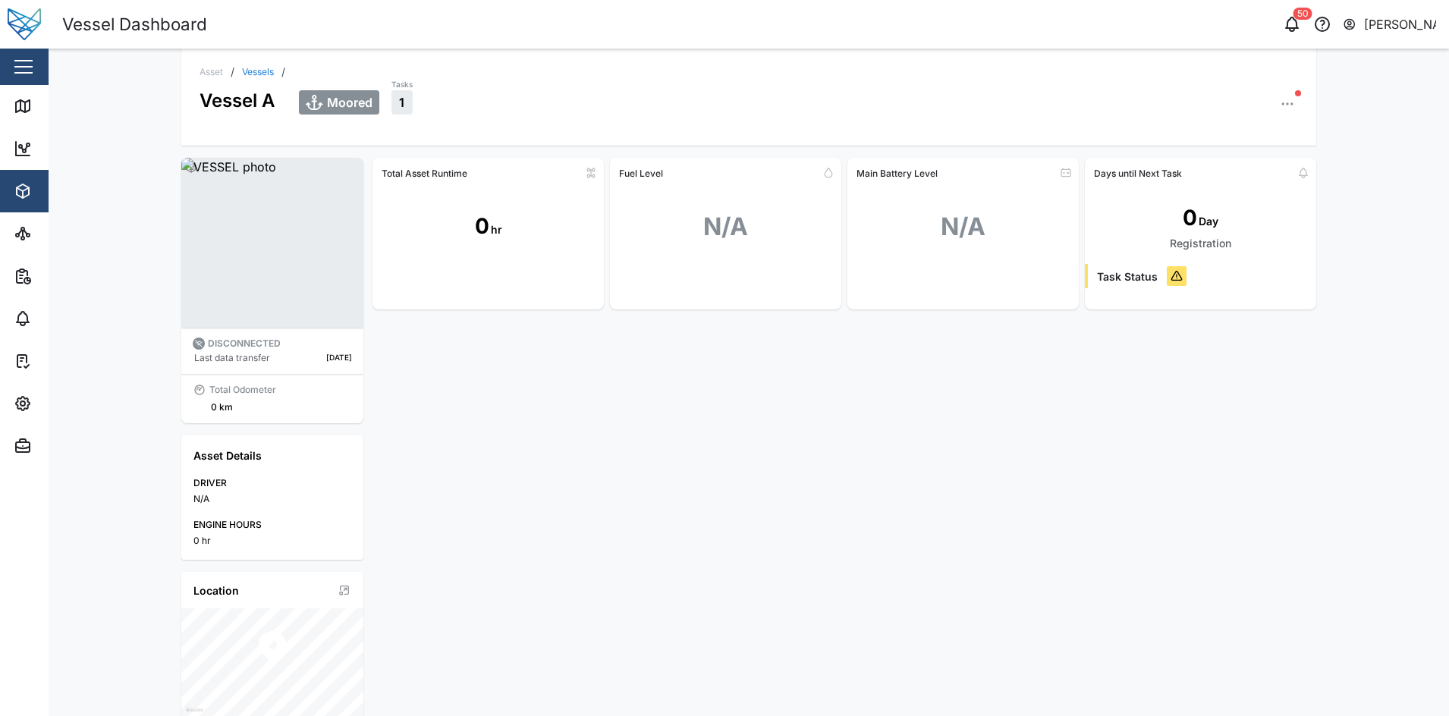
click at [262, 77] on div "Vessel A" at bounding box center [237, 95] width 75 height 37
click at [263, 73] on link "Vessels" at bounding box center [258, 72] width 32 height 9
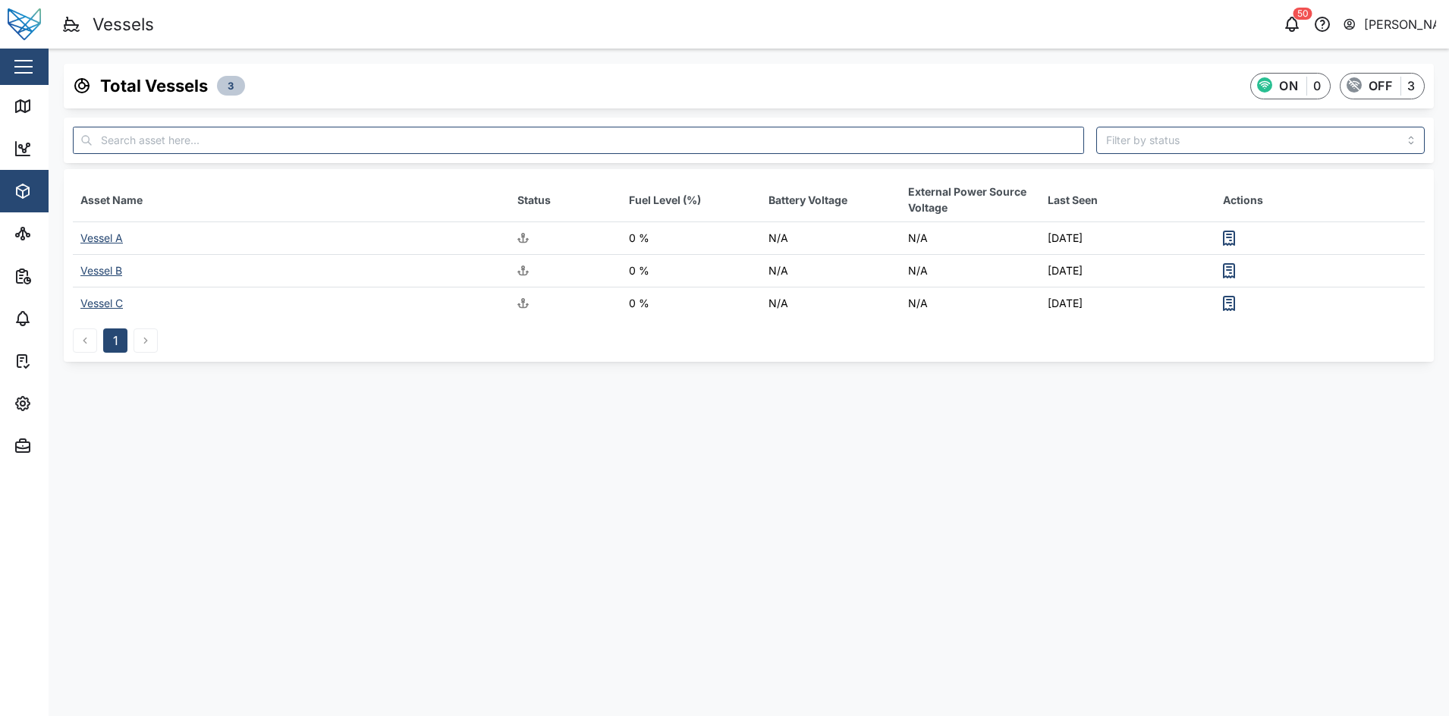
click at [100, 262] on td "Vessel B" at bounding box center [291, 271] width 437 height 33
click at [102, 265] on div "Vessel B" at bounding box center [101, 270] width 42 height 13
click at [94, 237] on div "Vessel A" at bounding box center [101, 237] width 42 height 13
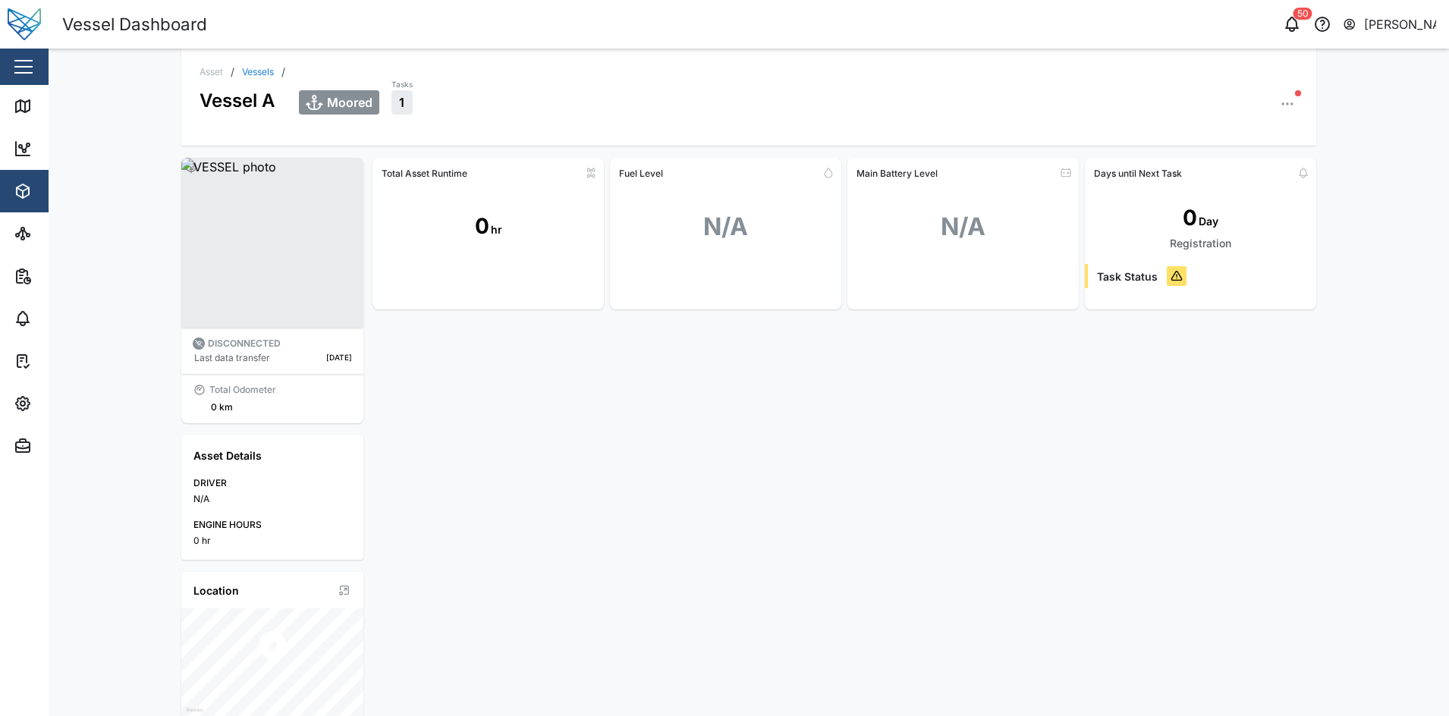
click at [1045, 107] on icon "button" at bounding box center [1287, 103] width 15 height 15
click at [933, 279] on div at bounding box center [963, 290] width 231 height 42
click at [256, 75] on link "Vessels" at bounding box center [258, 72] width 32 height 9
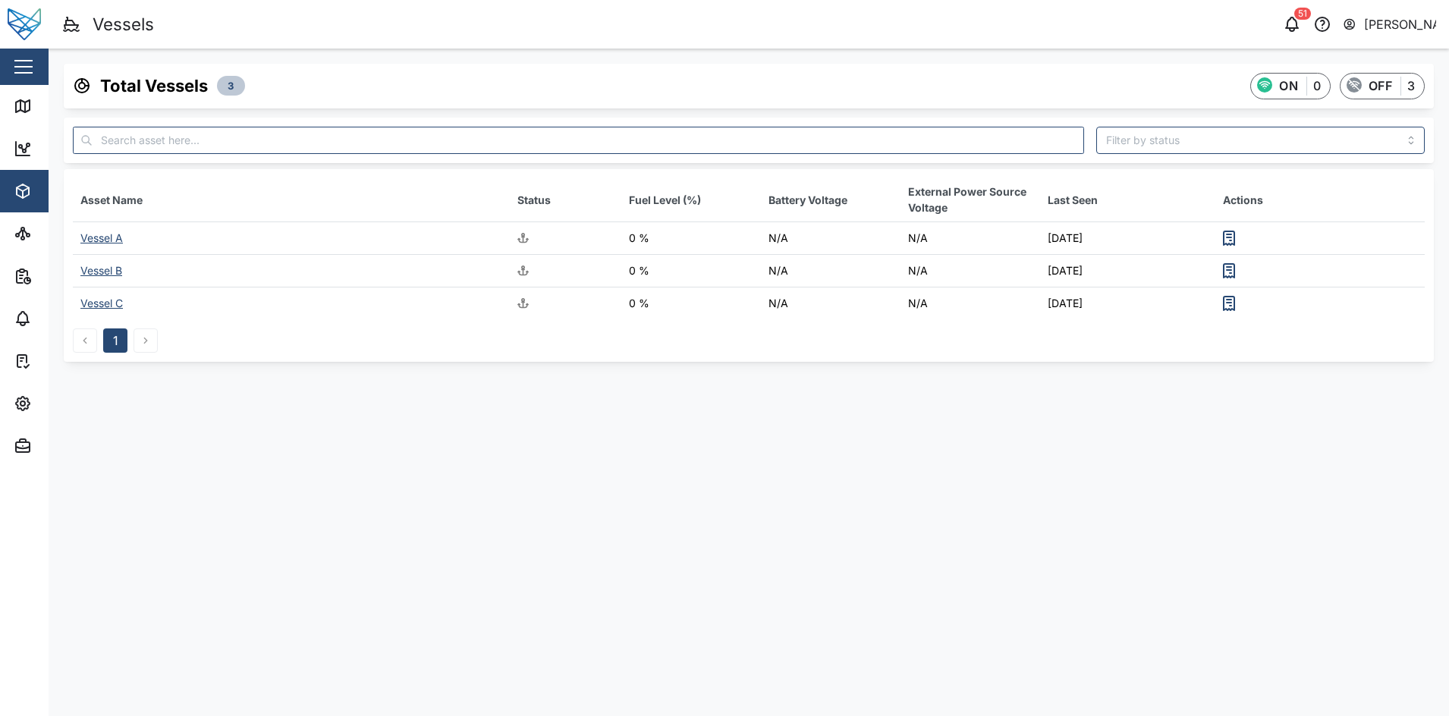
click at [112, 237] on div "Vessel A" at bounding box center [101, 237] width 42 height 13
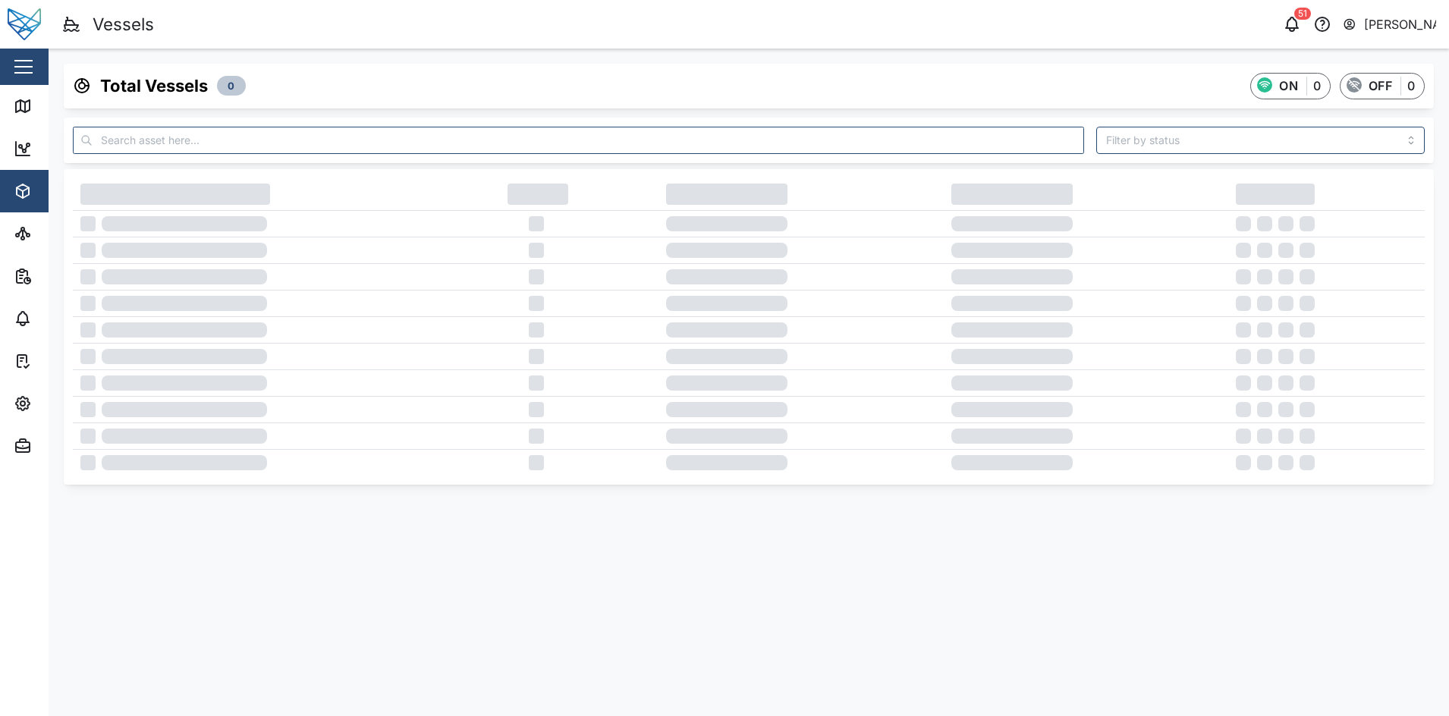
click at [607, 307] on td at bounding box center [579, 303] width 159 height 27
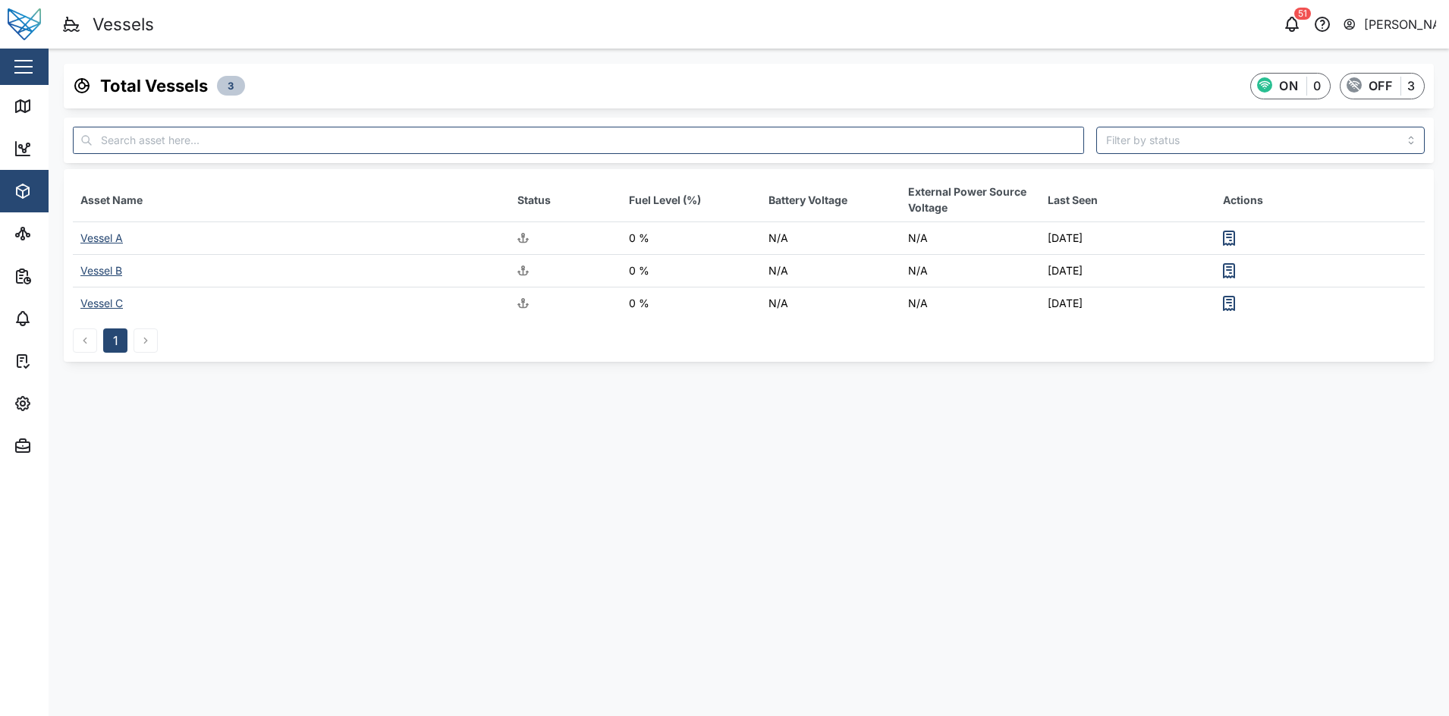
click at [117, 238] on div "Vessel A" at bounding box center [101, 237] width 42 height 13
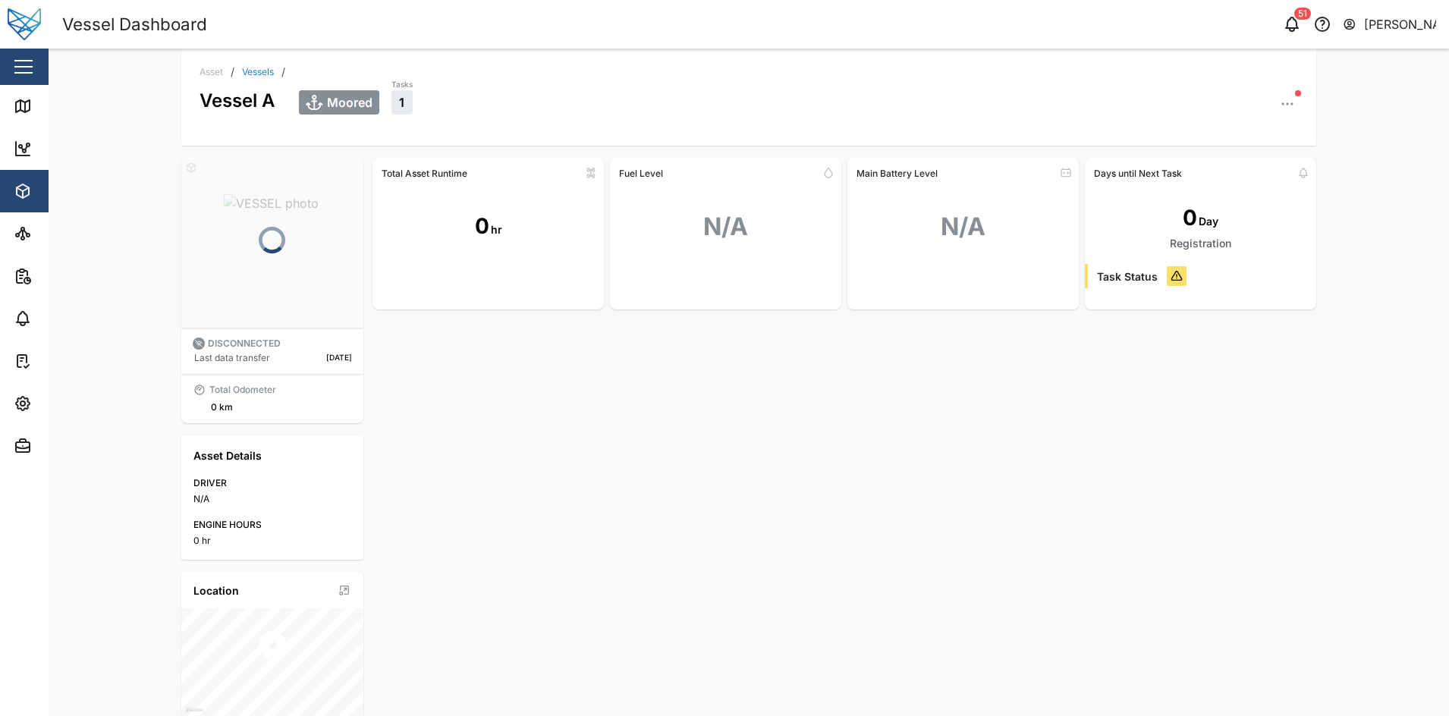
click at [1045, 106] on icon "button" at bounding box center [1287, 103] width 15 height 15
click at [932, 332] on div "Total Asset Runtime 0 hr Fuel Level N/A Main Battery Level N/A Days until Next …" at bounding box center [845, 560] width 944 height 805
click at [1045, 105] on icon "button" at bounding box center [1288, 104] width 2 height 2
click at [1045, 332] on button "Missing Sensors 4" at bounding box center [1220, 340] width 147 height 27
click at [1045, 397] on div "Total Asset Runtime 0 hr Fuel Level N/A Main Battery Level N/A Days until Next …" at bounding box center [845, 560] width 944 height 805
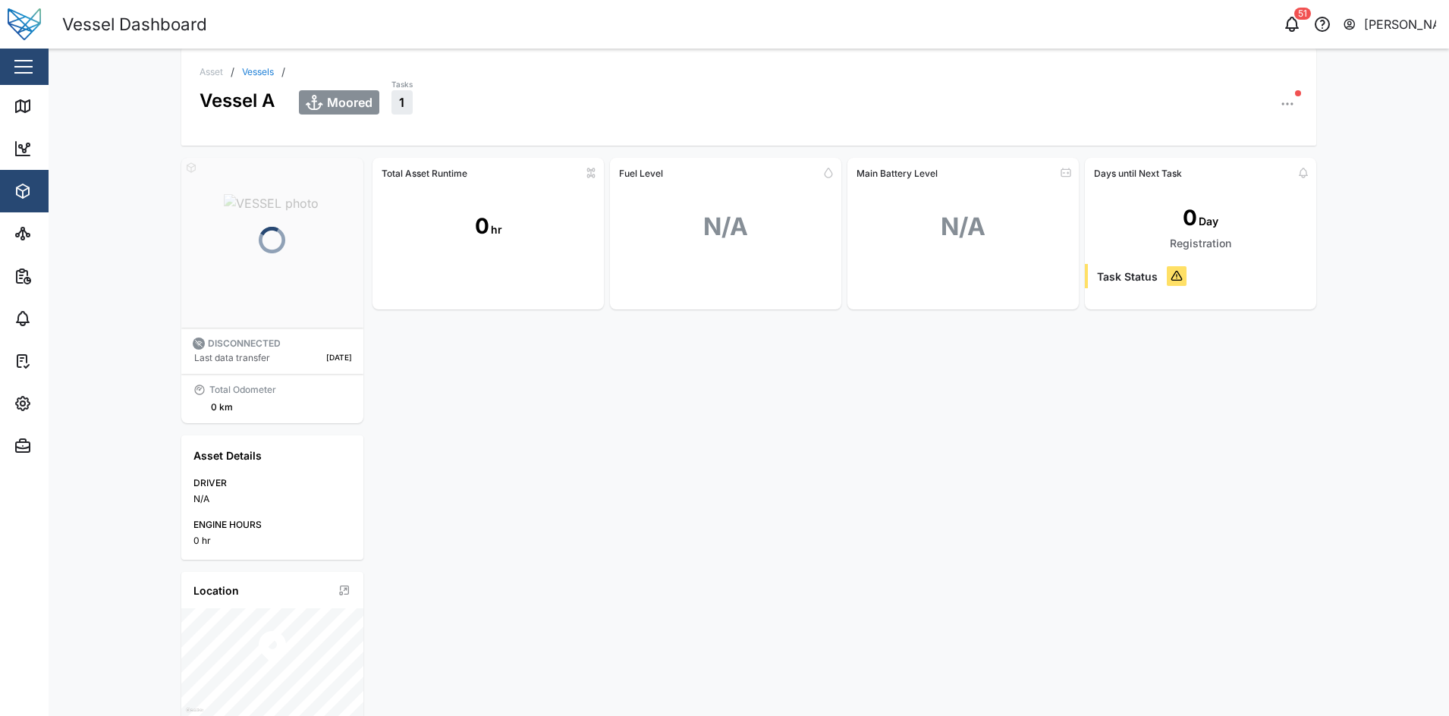
click at [1045, 492] on div "Total Asset Runtime 0 hr Fuel Level N/A Main Battery Level N/A Days until Next …" at bounding box center [845, 560] width 944 height 805
click at [250, 70] on link "Vessels" at bounding box center [258, 72] width 32 height 9
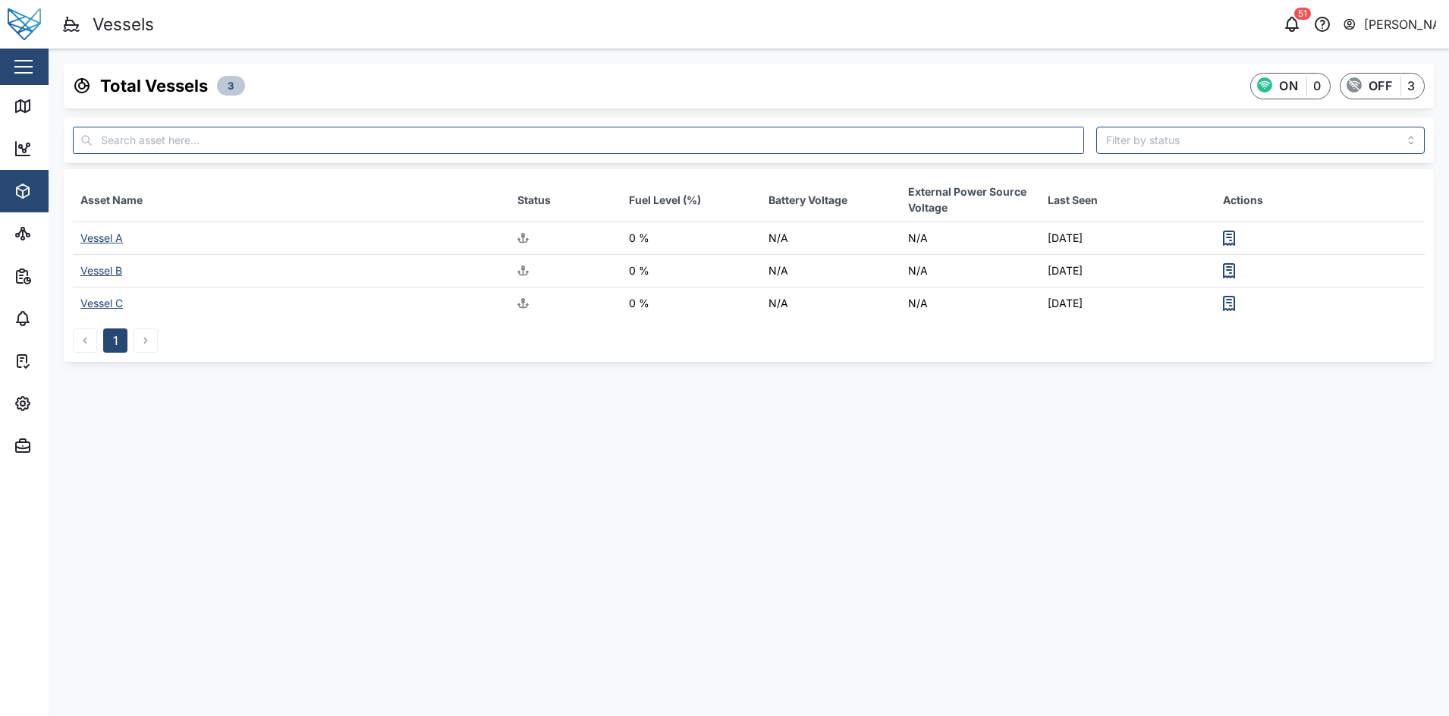
click at [972, 436] on main "Total Vessels 3 ON 0 OFF 3 Asset Name Status Fuel Level (%) Battery Voltage Ext…" at bounding box center [749, 383] width 1401 height 668
click at [95, 247] on td "Vessel A" at bounding box center [291, 238] width 437 height 33
click at [96, 245] on td "Vessel A" at bounding box center [291, 238] width 437 height 33
click at [99, 244] on div "Vessel A" at bounding box center [101, 237] width 42 height 13
